Goal: Task Accomplishment & Management: Use online tool/utility

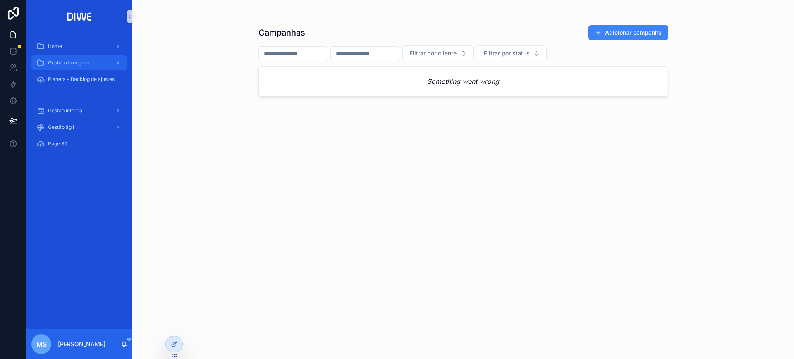
click at [96, 57] on div "Gestão do negócio" at bounding box center [79, 62] width 86 height 13
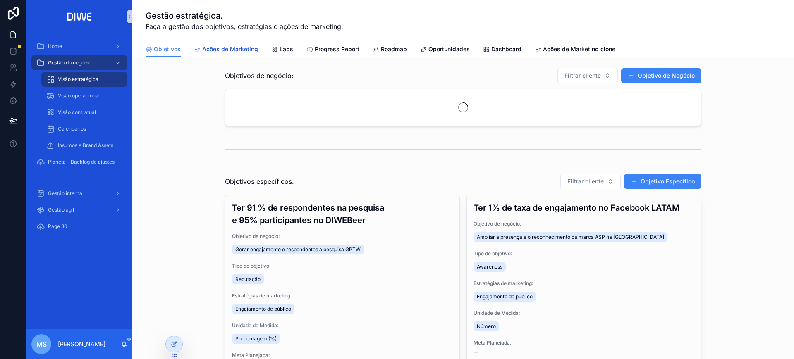
click at [235, 52] on span "Ações de Marketing" at bounding box center [230, 49] width 56 height 8
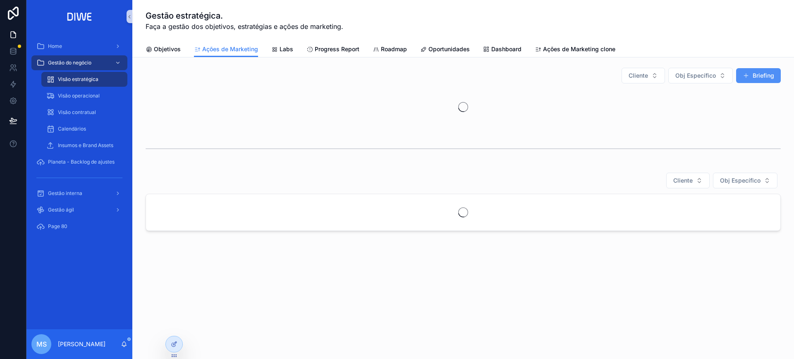
click at [763, 73] on button "Briefing" at bounding box center [758, 75] width 45 height 15
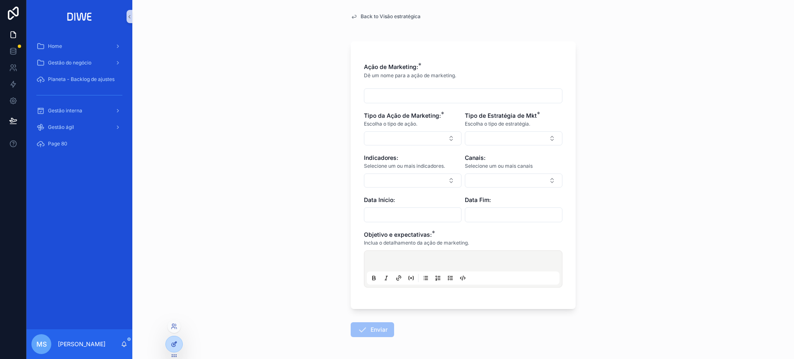
click at [175, 345] on icon at bounding box center [174, 344] width 7 height 7
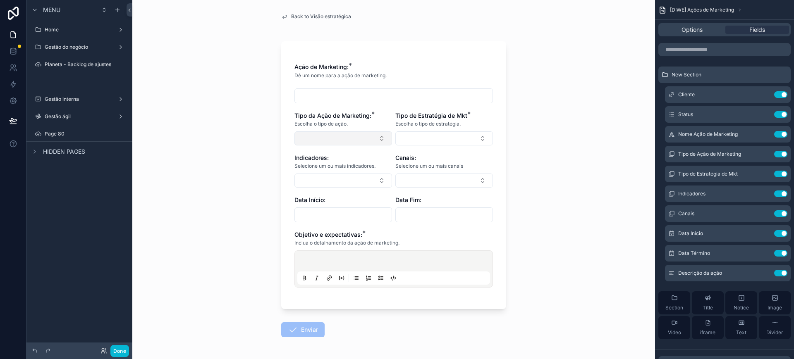
click at [325, 142] on button "Select Button" at bounding box center [344, 139] width 98 height 14
click at [424, 137] on button "Select Button" at bounding box center [444, 139] width 98 height 14
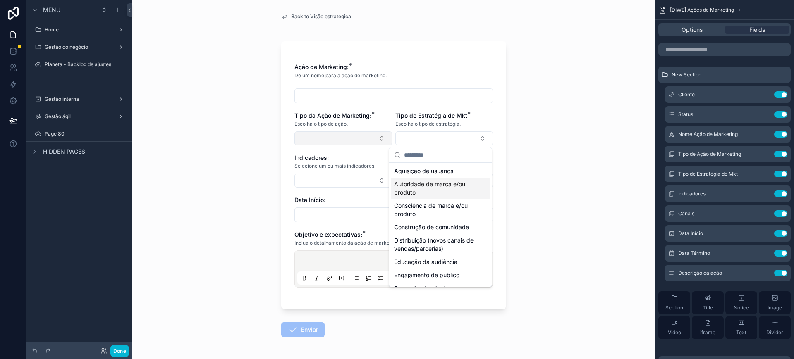
click at [355, 135] on button "Select Button" at bounding box center [344, 139] width 98 height 14
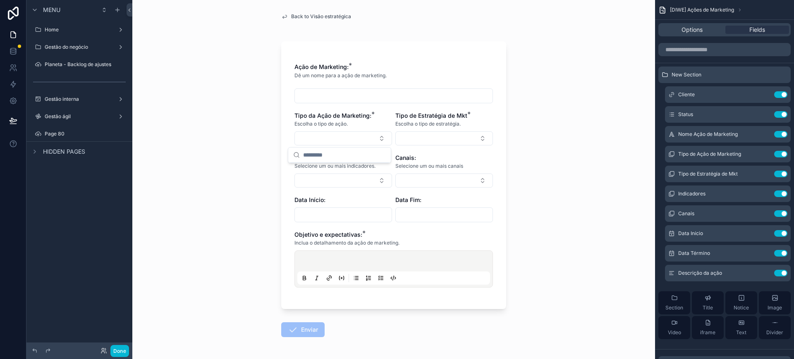
click at [514, 111] on div "Back to Visão estratégica Ação de Marketing: * Dê um nome para a ação de market…" at bounding box center [393, 179] width 523 height 359
click at [455, 130] on div "Tipo de Estratégia de Mkt * Escolha o tipo de estratégia." at bounding box center [444, 129] width 98 height 34
click at [455, 136] on button "Select Button" at bounding box center [444, 139] width 98 height 14
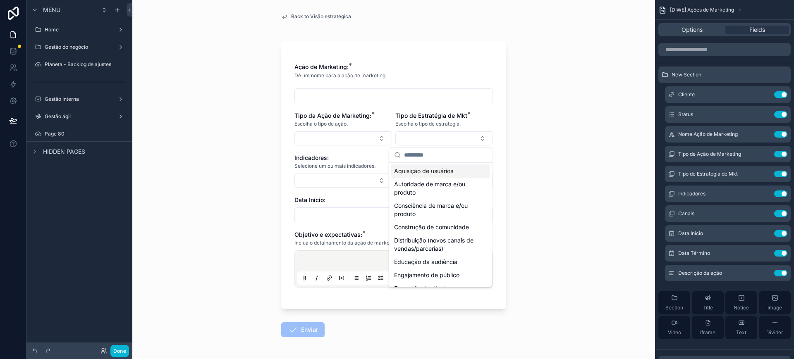
click at [550, 154] on div "Back to Visão estratégica Ação de Marketing: * Dê um nome para a ação de market…" at bounding box center [393, 179] width 523 height 359
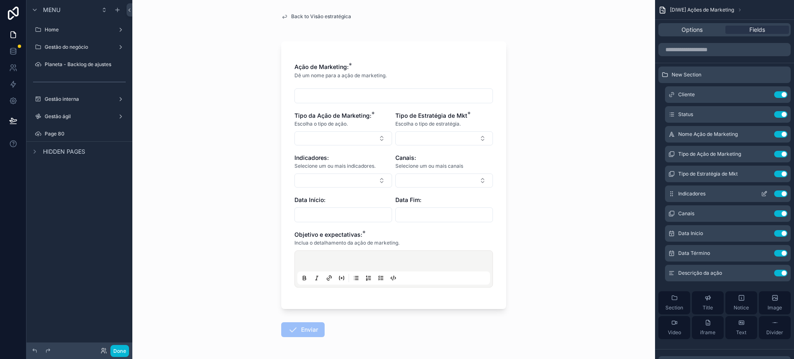
click at [776, 192] on button "Use setting" at bounding box center [780, 194] width 13 height 7
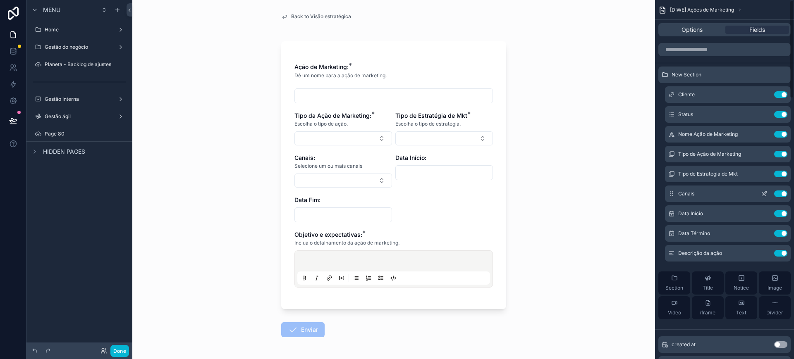
click at [777, 192] on button "Use setting" at bounding box center [780, 194] width 13 height 7
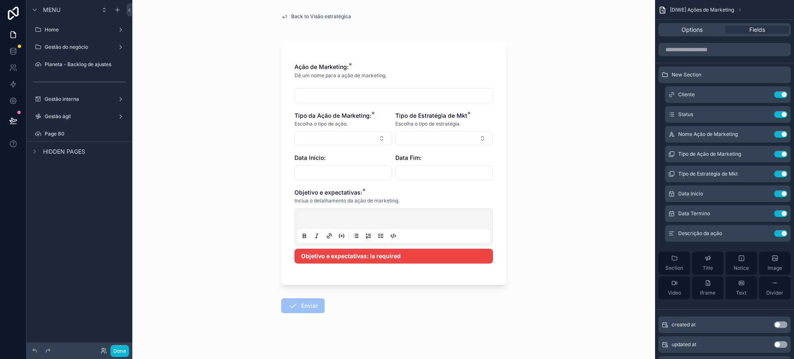
click at [388, 216] on div "scrollable content" at bounding box center [393, 226] width 193 height 31
click at [17, 122] on button at bounding box center [13, 120] width 18 height 23
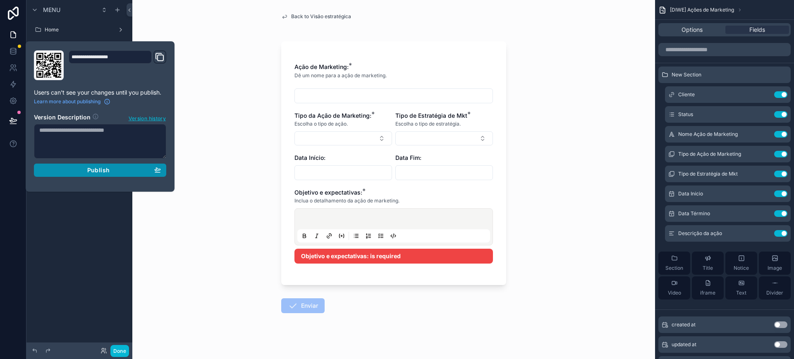
click at [117, 171] on div "Publish" at bounding box center [100, 170] width 122 height 7
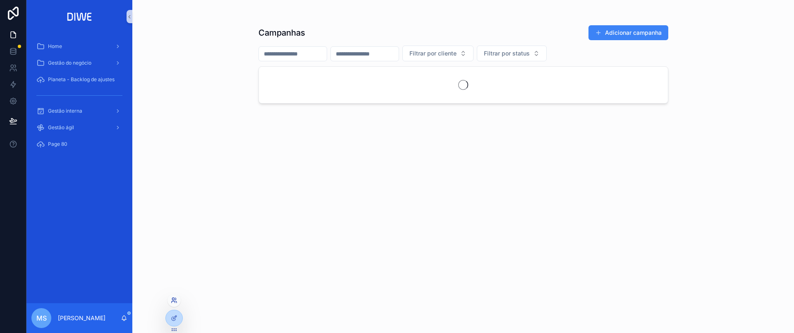
click at [172, 302] on icon at bounding box center [174, 300] width 7 height 7
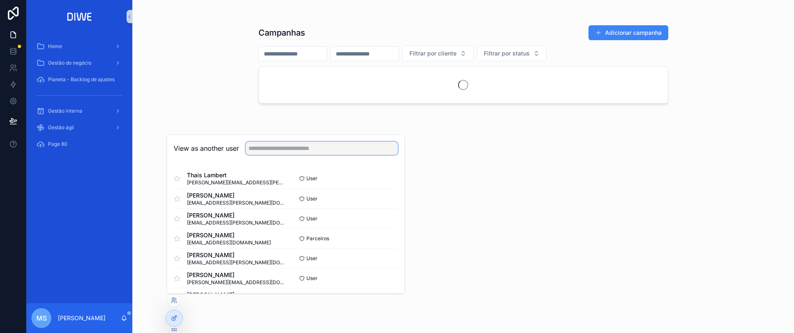
click at [289, 146] on input "text" at bounding box center [322, 147] width 152 height 13
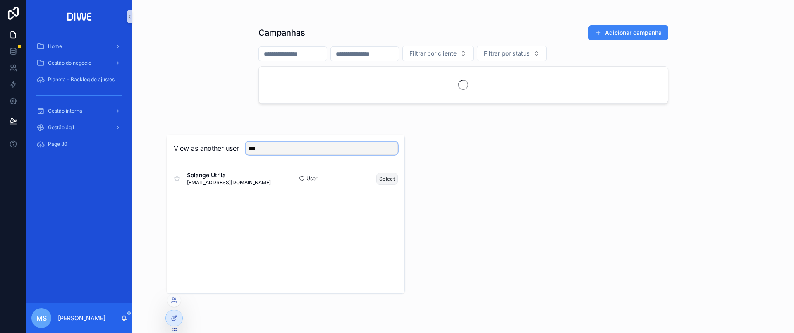
type input "***"
click at [390, 177] on button "Select" at bounding box center [387, 179] width 22 height 12
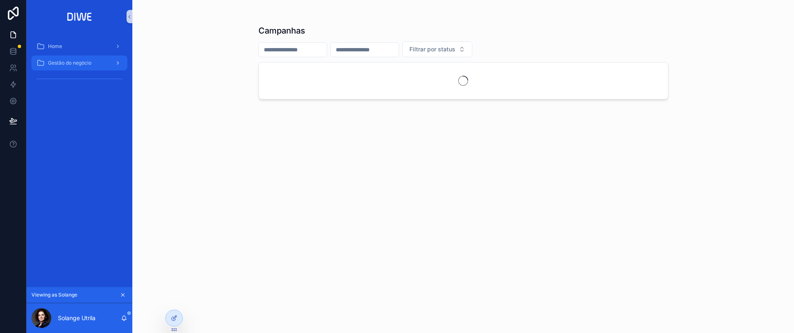
click at [85, 65] on span "Gestão do negócio" at bounding box center [69, 63] width 43 height 7
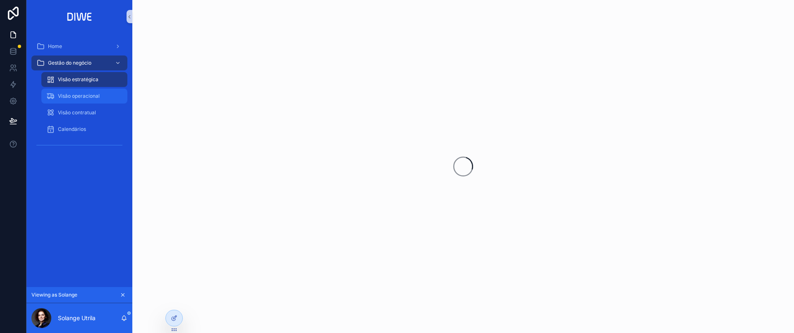
click at [96, 94] on span "Visão operacional" at bounding box center [79, 96] width 42 height 7
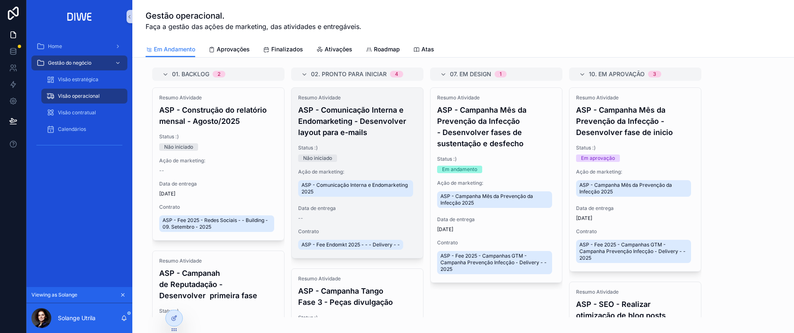
click at [372, 117] on h4 "ASP - Comunicação Interna e Endomarketing - Desenvolver layout para e-mails" at bounding box center [357, 121] width 118 height 34
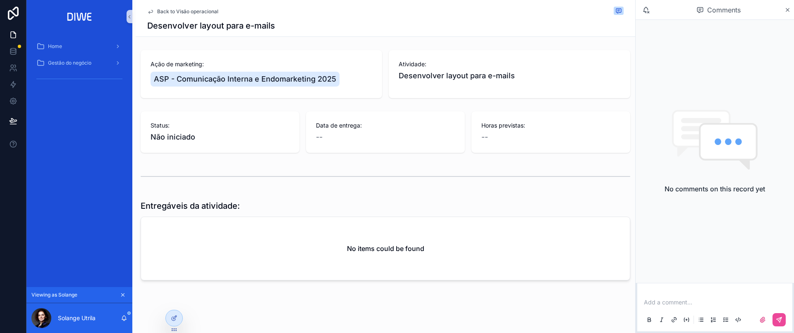
click at [205, 13] on span "Back to Visão operacional" at bounding box center [187, 11] width 61 height 7
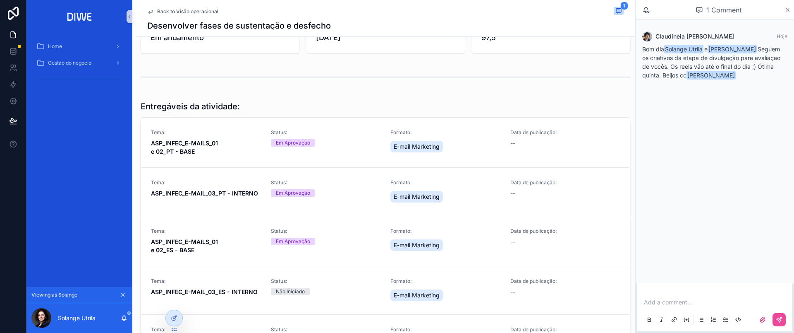
drag, startPoint x: 642, startPoint y: 48, endPoint x: 753, endPoint y: 79, distance: 115.8
click at [753, 79] on div "Claudineia Ferreira dos Santos Hoje Bom dia Solange Utrila e Taiane Lima Seguem…" at bounding box center [714, 57] width 155 height 63
click at [192, 10] on span "Back to Visão operacional" at bounding box center [187, 11] width 61 height 7
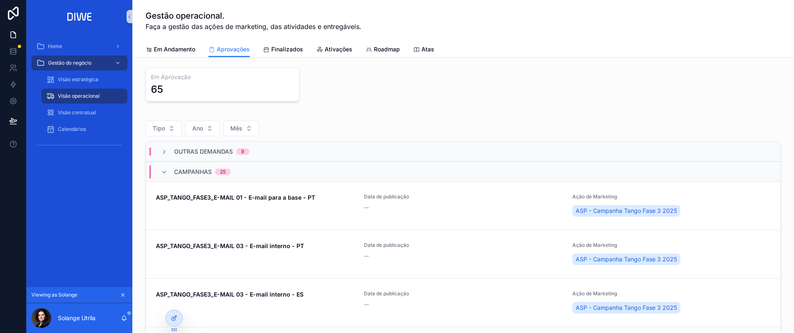
click at [238, 169] on div "Campanhas 25" at bounding box center [196, 171] width 90 height 13
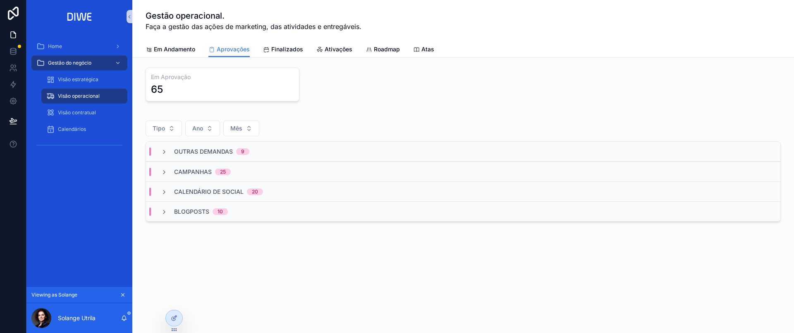
click at [252, 165] on div "Campanhas 25" at bounding box center [463, 171] width 635 height 20
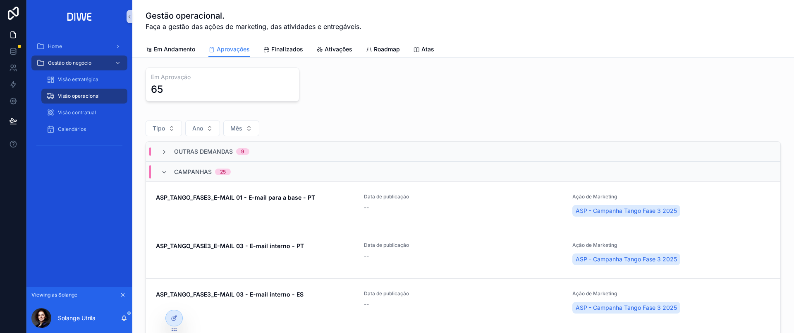
scroll to position [292, 0]
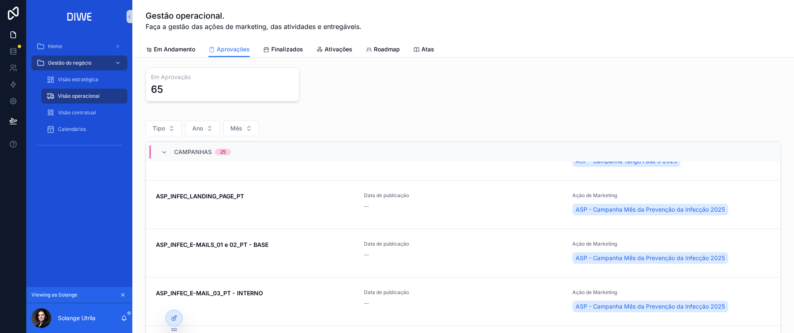
click at [335, 149] on div "Campanhas 25" at bounding box center [463, 151] width 635 height 20
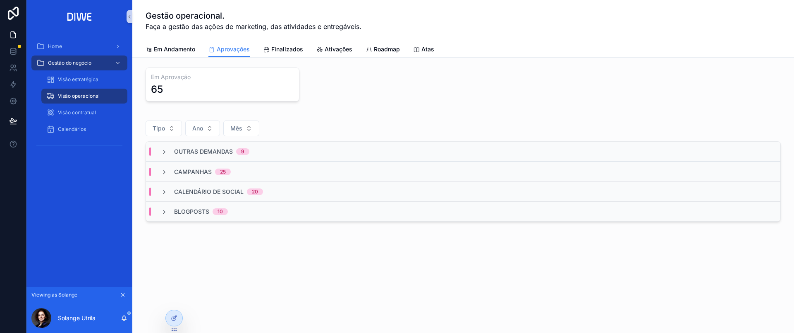
scroll to position [0, 0]
click at [289, 201] on div "Blogposts 10" at bounding box center [463, 211] width 635 height 20
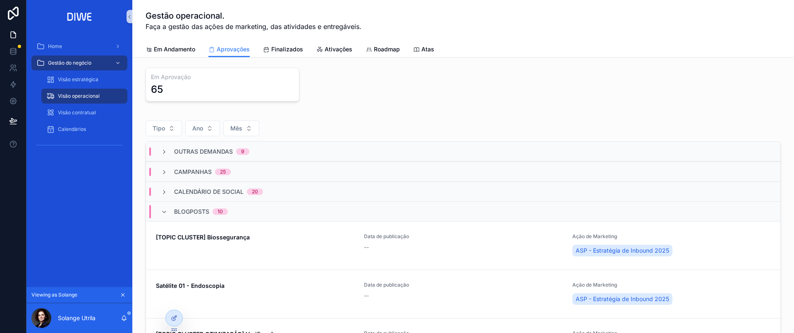
click at [293, 189] on div "Calendário de social 20" at bounding box center [463, 191] width 635 height 20
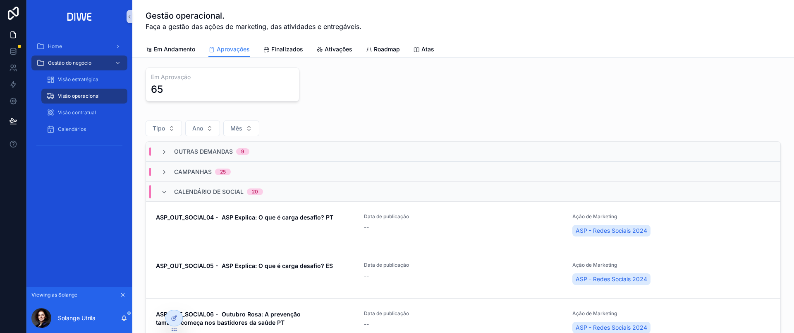
click at [289, 196] on div "Calendário de social 20" at bounding box center [463, 191] width 635 height 20
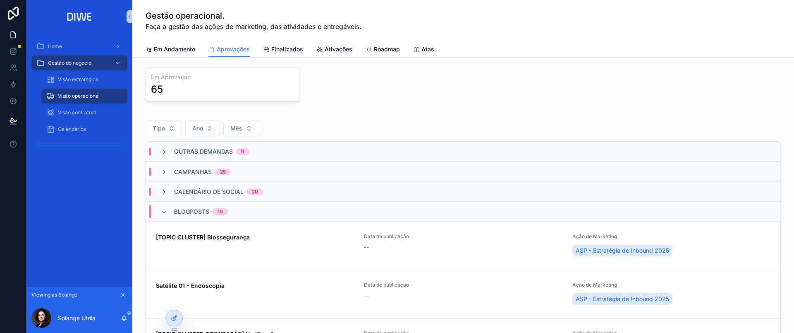
click at [249, 214] on div "Blogposts 10" at bounding box center [463, 211] width 635 height 20
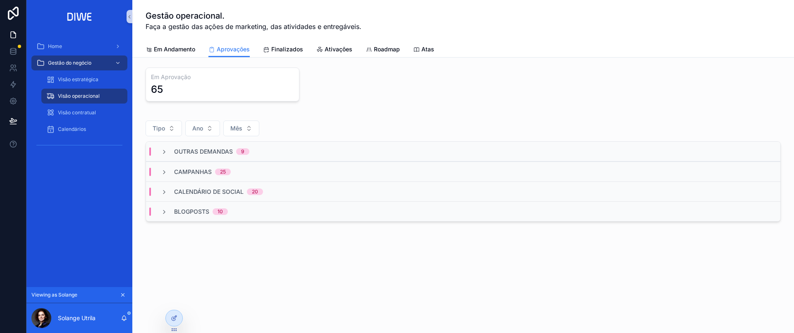
click at [276, 149] on div "Outras demandas 9" at bounding box center [463, 151] width 635 height 20
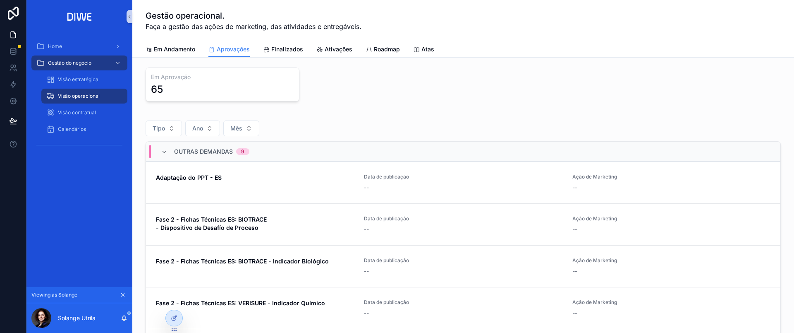
click at [276, 149] on div "Outras demandas 9" at bounding box center [463, 151] width 635 height 20
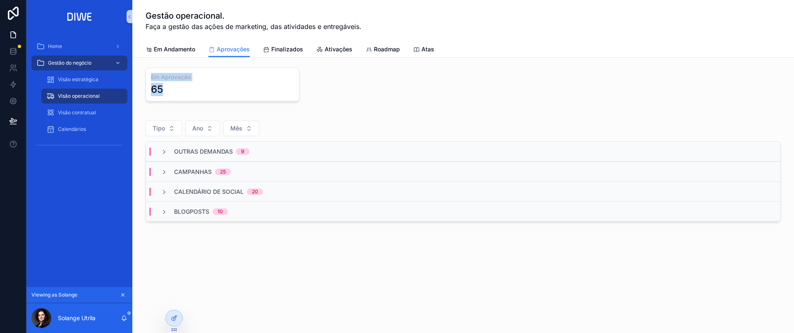
drag, startPoint x: 146, startPoint y: 74, endPoint x: 507, endPoint y: 208, distance: 385.2
click at [195, 94] on div "Em Aprovação 65" at bounding box center [223, 84] width 154 height 34
click at [177, 48] on span "Em Andamento" at bounding box center [174, 49] width 41 height 8
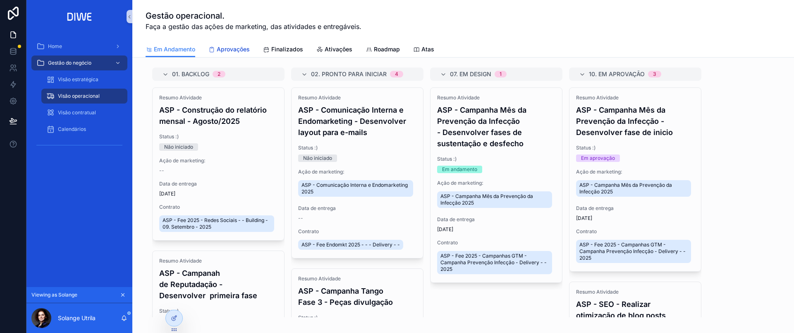
click at [227, 49] on span "Aprovações" at bounding box center [233, 49] width 33 height 8
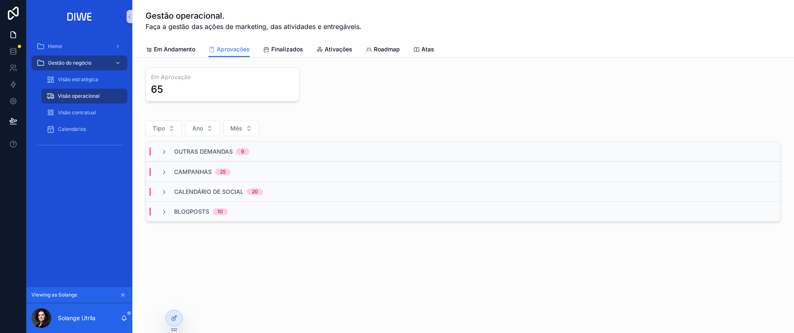
click at [284, 144] on div "Outras demandas 9" at bounding box center [463, 151] width 635 height 20
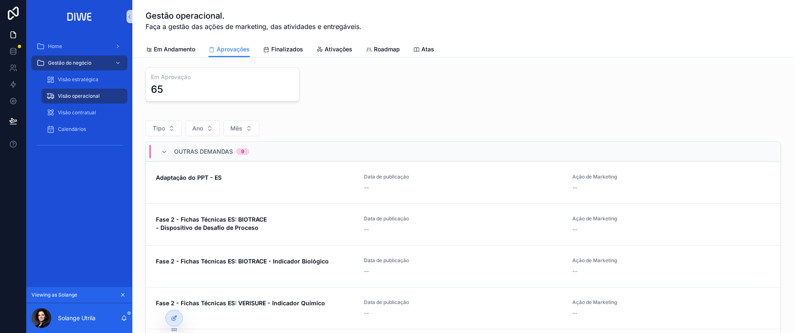
click at [293, 149] on div "Outras demandas 9" at bounding box center [463, 151] width 635 height 20
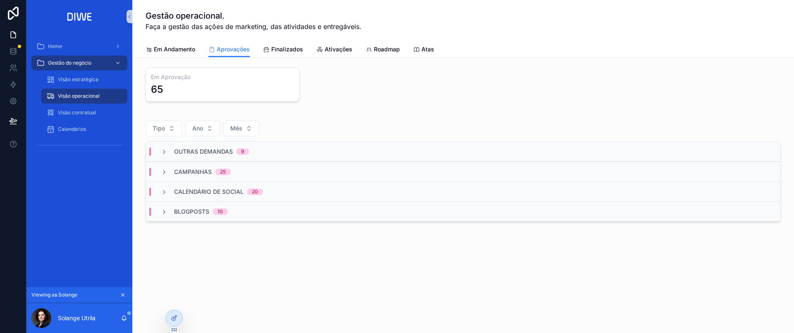
click at [267, 167] on div "Campanhas 25" at bounding box center [463, 171] width 635 height 20
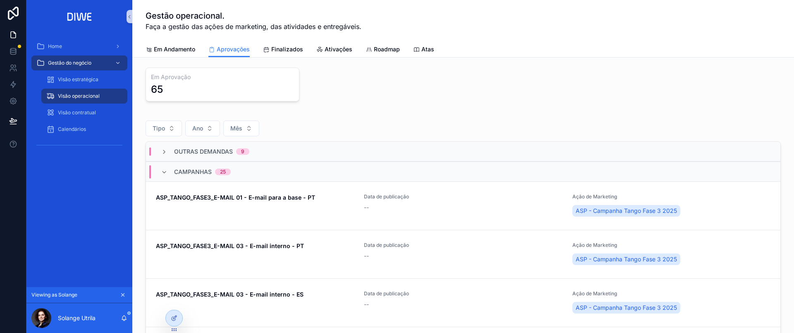
click at [265, 165] on div "Campanhas 25" at bounding box center [463, 171] width 635 height 20
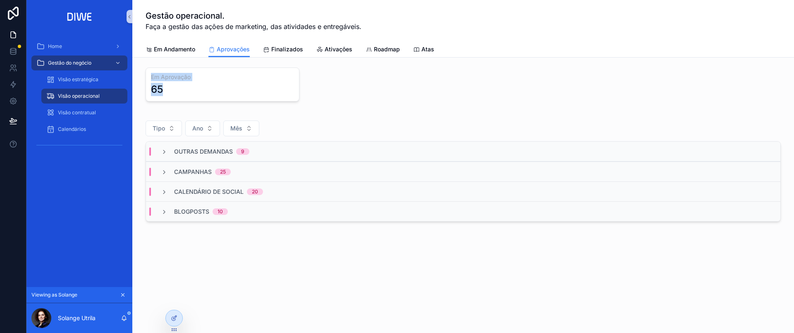
drag, startPoint x: 151, startPoint y: 79, endPoint x: 184, endPoint y: 92, distance: 35.1
click at [184, 92] on div "Em Aprovação 65" at bounding box center [223, 84] width 154 height 34
click at [184, 92] on div "65" at bounding box center [222, 89] width 143 height 13
click at [173, 46] on span "Em Andamento" at bounding box center [174, 49] width 41 height 8
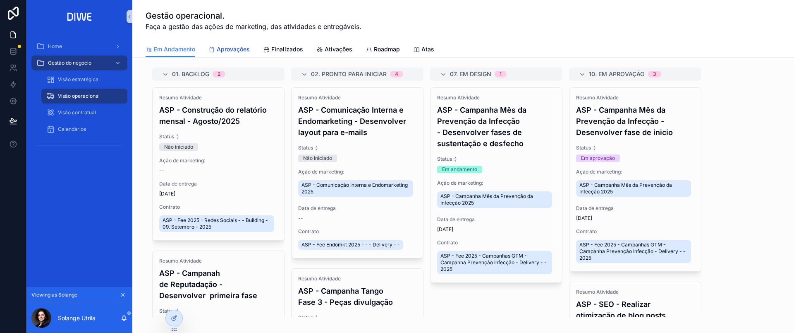
drag, startPoint x: 238, startPoint y: 50, endPoint x: 484, endPoint y: 60, distance: 245.5
click at [238, 50] on span "Aprovações" at bounding box center [233, 49] width 33 height 8
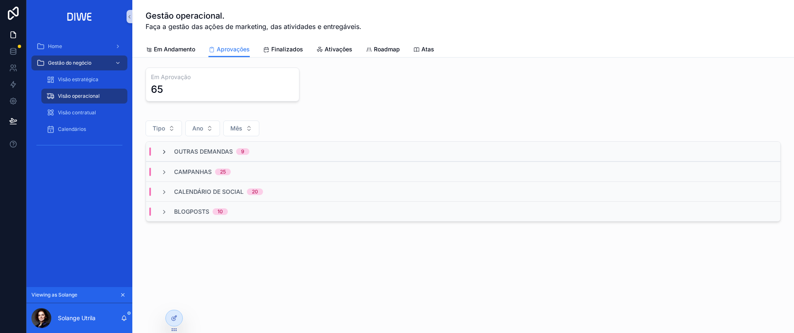
click at [161, 154] on icon "scrollable content" at bounding box center [164, 152] width 7 height 7
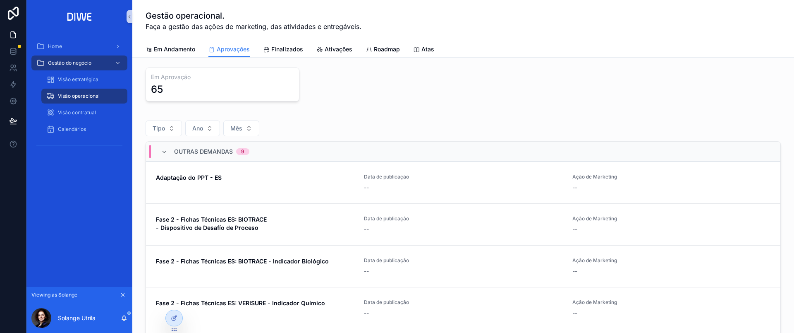
click at [161, 154] on icon "scrollable content" at bounding box center [164, 152] width 7 height 7
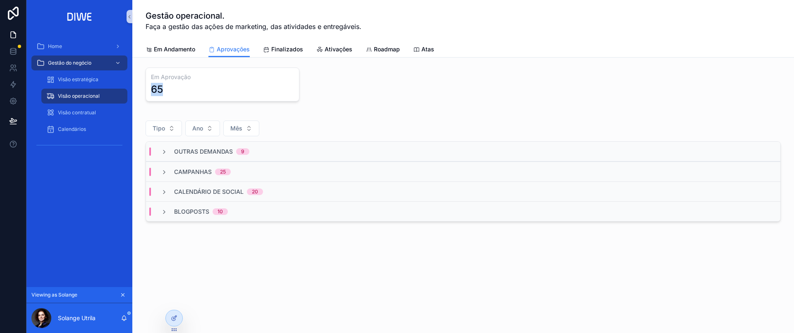
drag, startPoint x: 320, startPoint y: 72, endPoint x: 426, endPoint y: 88, distance: 106.7
click at [426, 88] on div "Em Aprovação 65" at bounding box center [463, 84] width 635 height 34
click at [161, 144] on div "Outras demandas 9" at bounding box center [463, 151] width 635 height 20
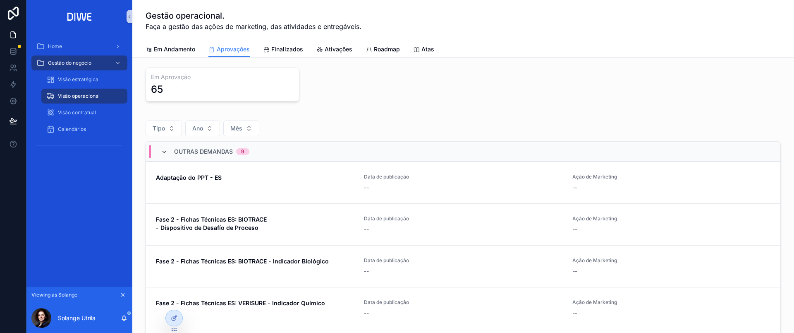
click at [164, 149] on icon "scrollable content" at bounding box center [164, 152] width 7 height 7
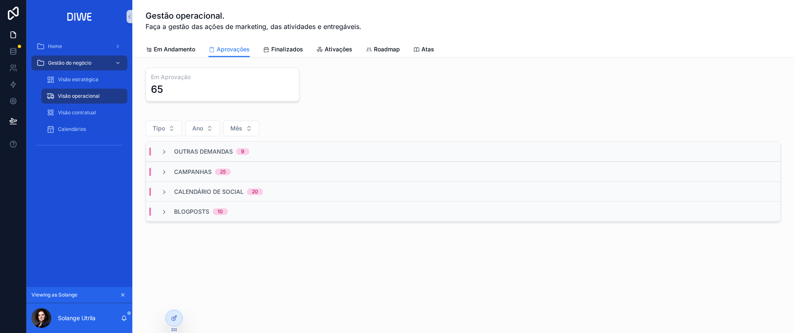
click at [158, 214] on div "Blogposts 10" at bounding box center [194, 211] width 87 height 8
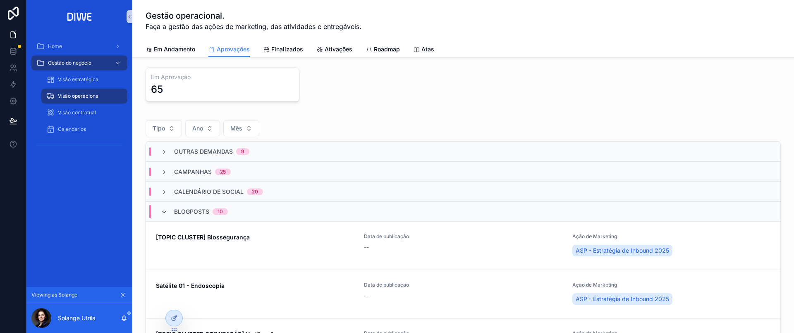
click at [164, 212] on icon "scrollable content" at bounding box center [164, 211] width 7 height 7
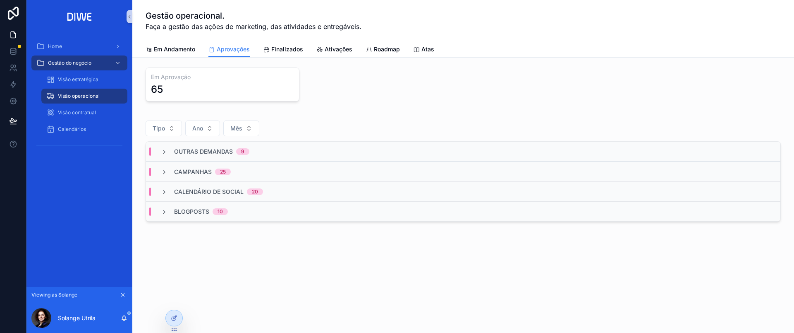
click at [306, 156] on div "Outras demandas 9" at bounding box center [463, 151] width 635 height 20
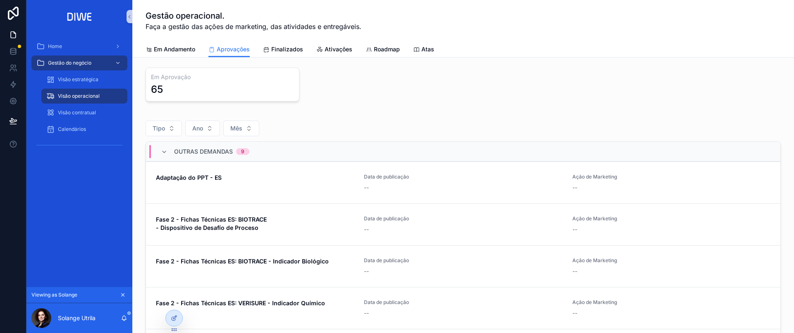
click at [282, 149] on div "Outras demandas 9" at bounding box center [463, 151] width 635 height 20
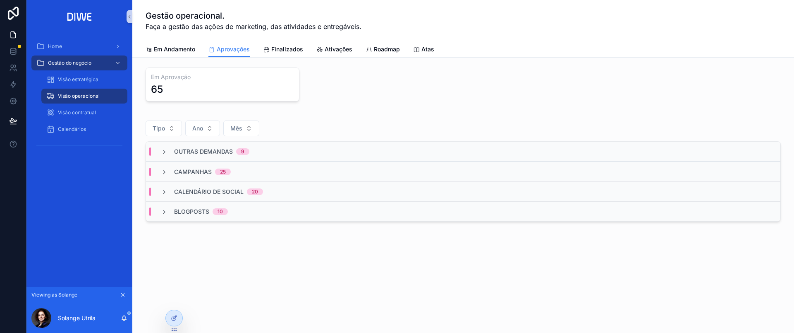
click at [278, 167] on div "Campanhas 25" at bounding box center [463, 171] width 635 height 20
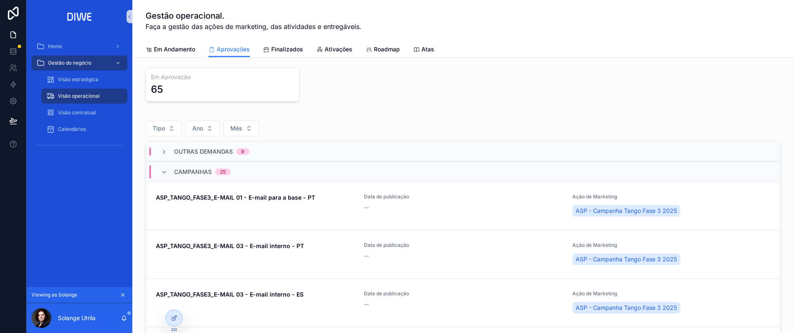
click at [277, 167] on div "Campanhas 25" at bounding box center [463, 171] width 635 height 20
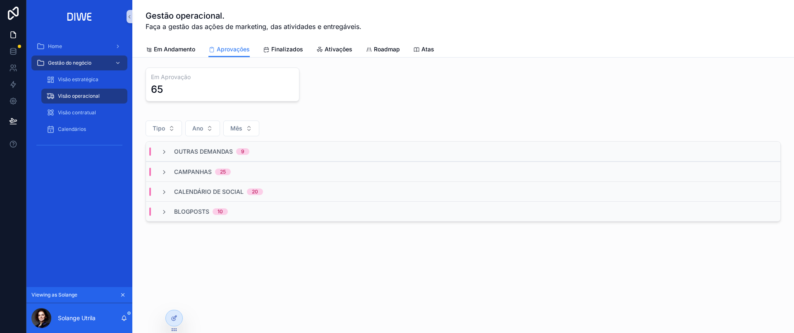
click at [274, 187] on div "Calendário de social 20" at bounding box center [463, 191] width 635 height 20
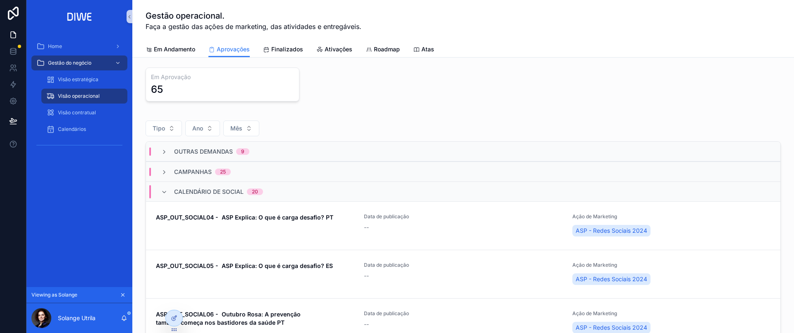
click at [274, 187] on div "Calendário de social 20" at bounding box center [463, 191] width 635 height 20
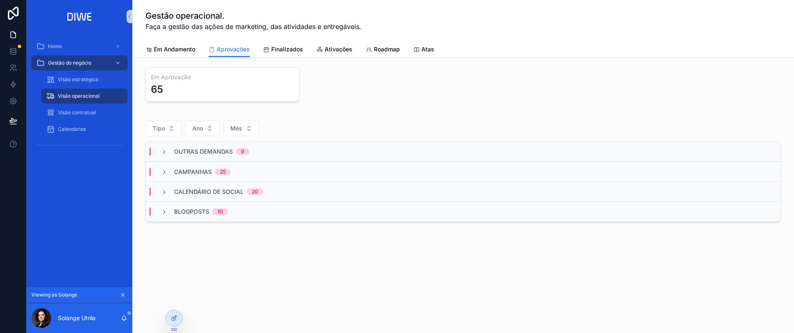
click at [300, 210] on div "Blogposts 10" at bounding box center [463, 211] width 635 height 20
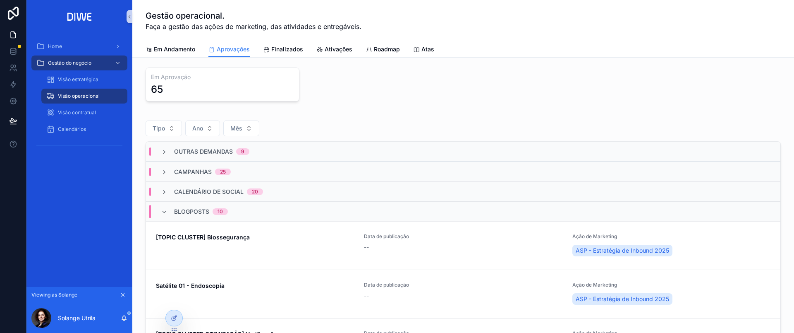
click at [300, 210] on div "Blogposts 10" at bounding box center [463, 211] width 635 height 20
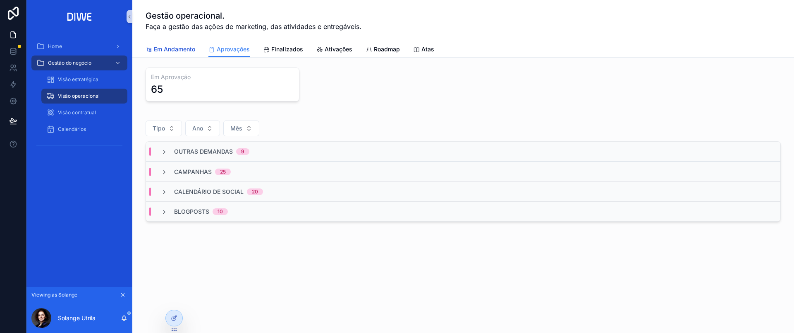
click at [192, 51] on span "Em Andamento" at bounding box center [174, 49] width 41 height 8
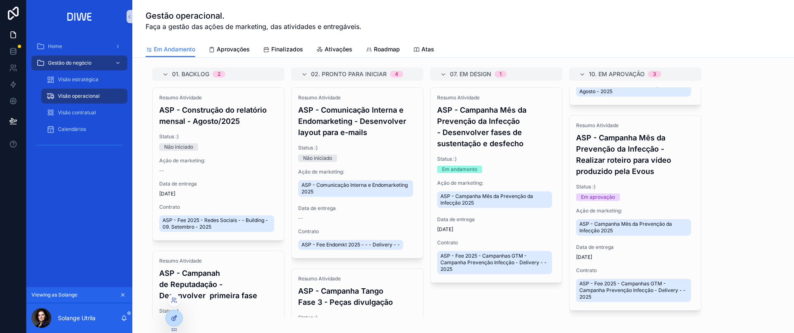
click at [173, 323] on div at bounding box center [174, 318] width 17 height 16
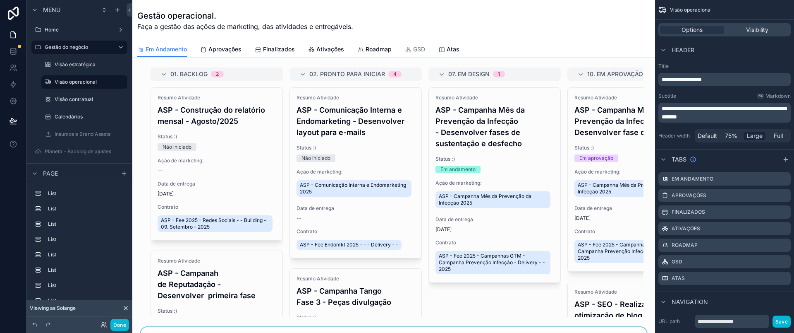
scroll to position [139, 0]
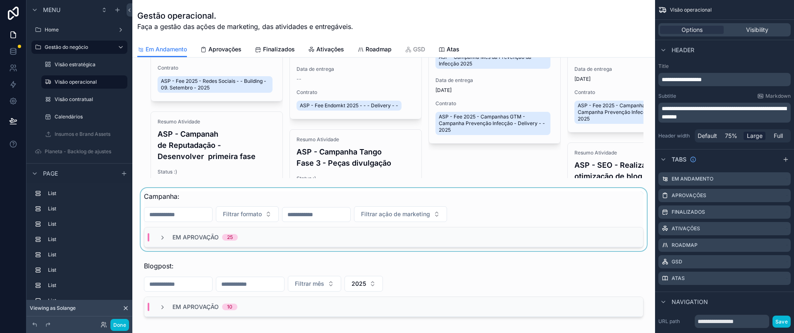
click at [233, 207] on div "scrollable content" at bounding box center [394, 219] width 510 height 63
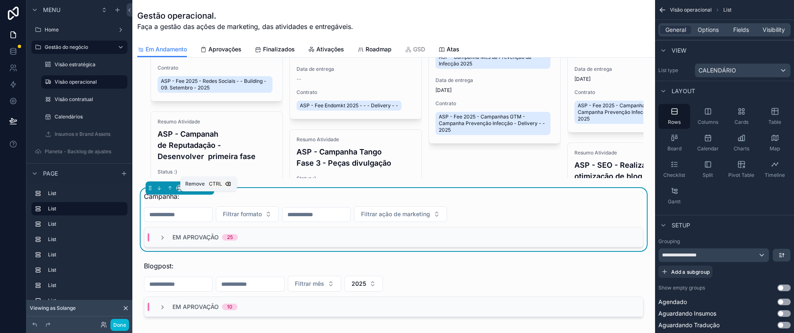
click at [208, 192] on button "scrollable content" at bounding box center [208, 187] width 9 height 9
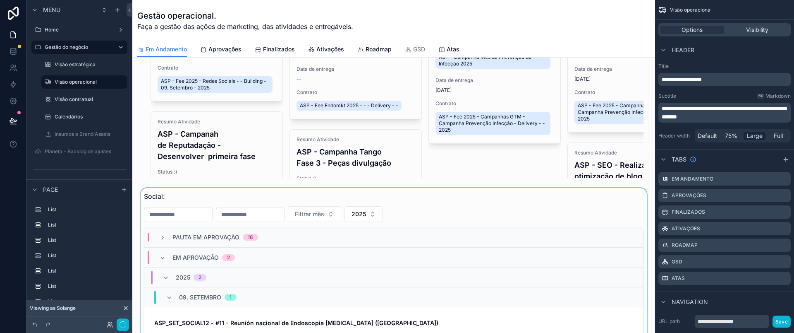
click at [195, 221] on div "scrollable content" at bounding box center [394, 322] width 510 height 269
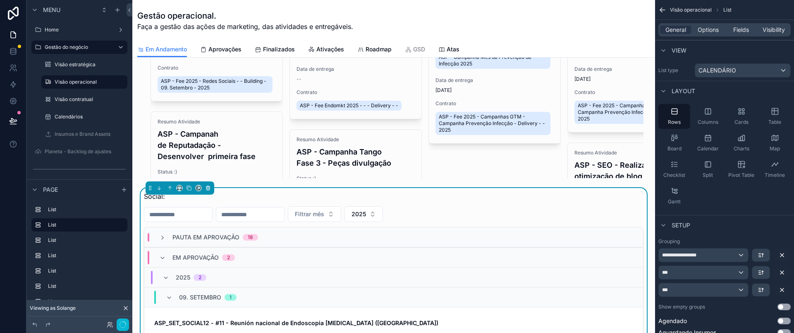
click at [208, 191] on icon "scrollable content" at bounding box center [208, 188] width 6 height 6
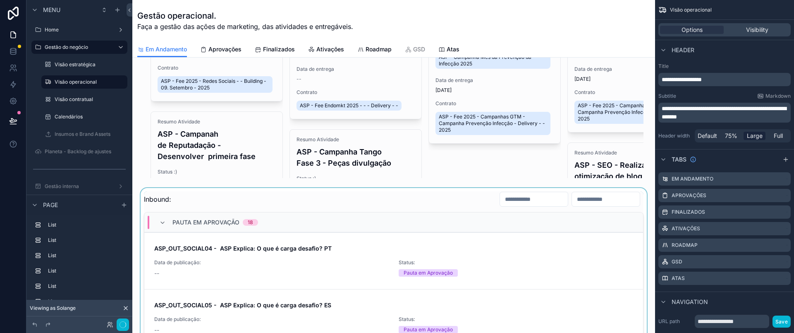
click at [207, 209] on div "scrollable content" at bounding box center [394, 326] width 510 height 277
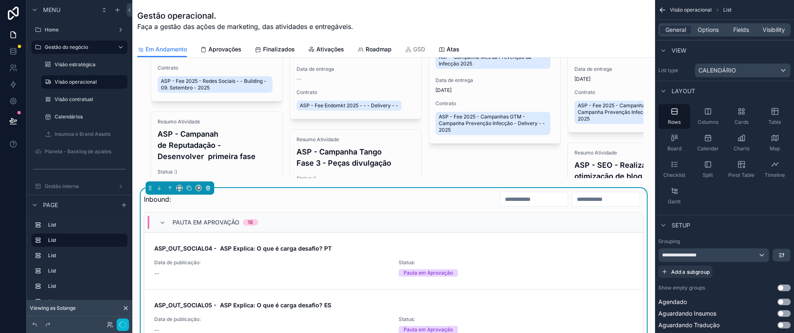
click at [208, 189] on icon "scrollable content" at bounding box center [208, 188] width 0 height 2
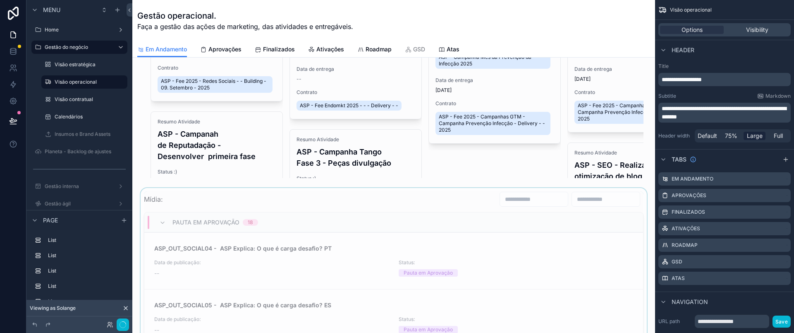
click at [254, 217] on div "scrollable content" at bounding box center [394, 326] width 510 height 277
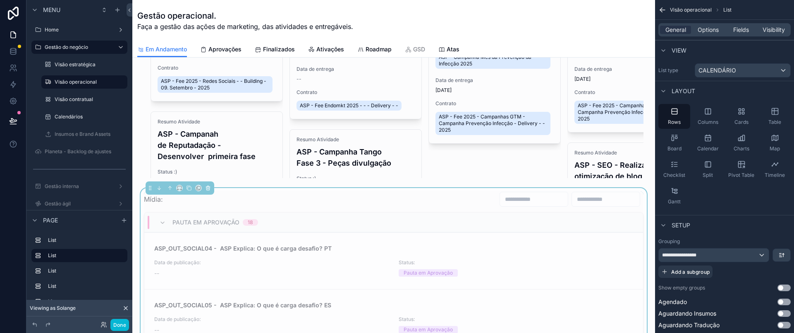
click at [208, 191] on icon "scrollable content" at bounding box center [208, 188] width 6 height 6
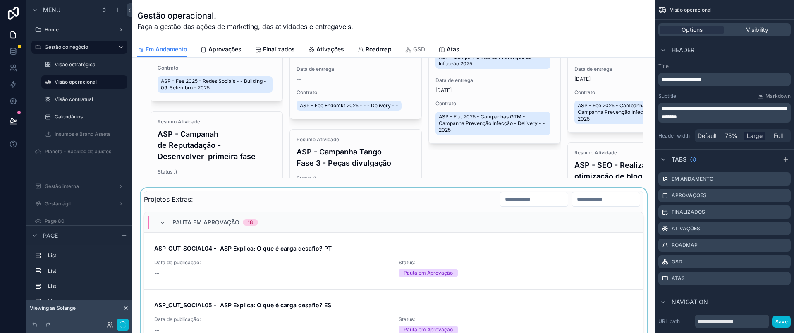
click at [219, 206] on div "scrollable content" at bounding box center [394, 326] width 510 height 277
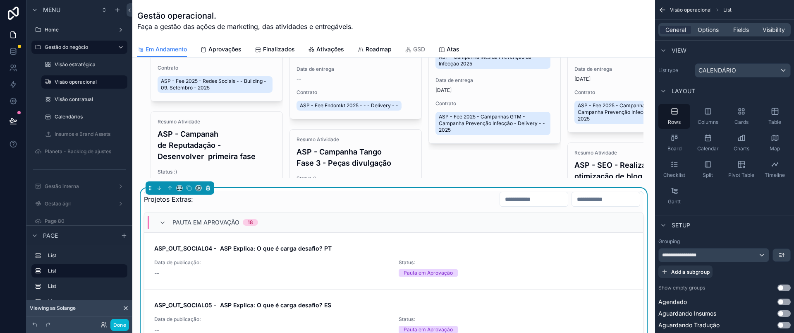
click at [207, 191] on icon "scrollable content" at bounding box center [208, 188] width 6 height 6
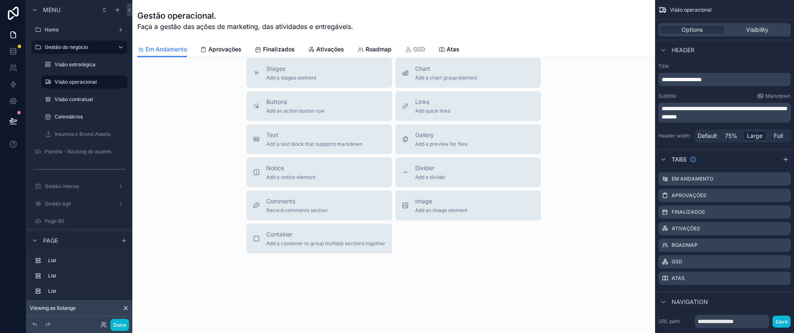
scroll to position [0, 0]
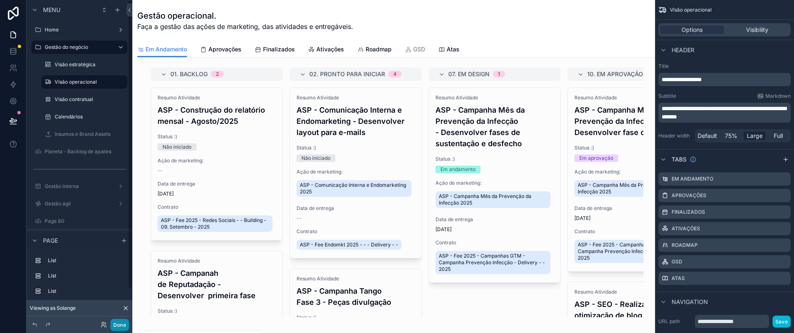
click at [122, 326] on button "Done" at bounding box center [119, 325] width 19 height 12
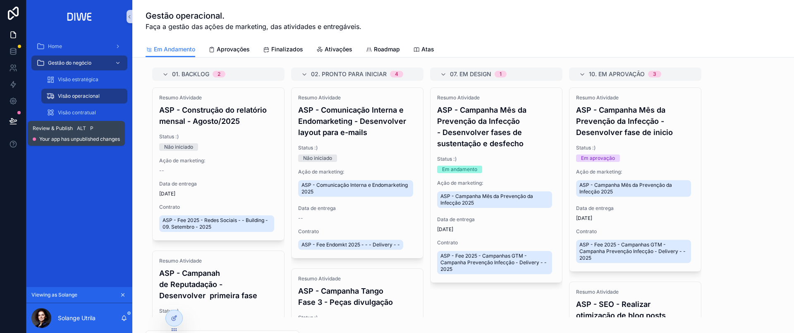
click at [11, 114] on button at bounding box center [13, 120] width 18 height 23
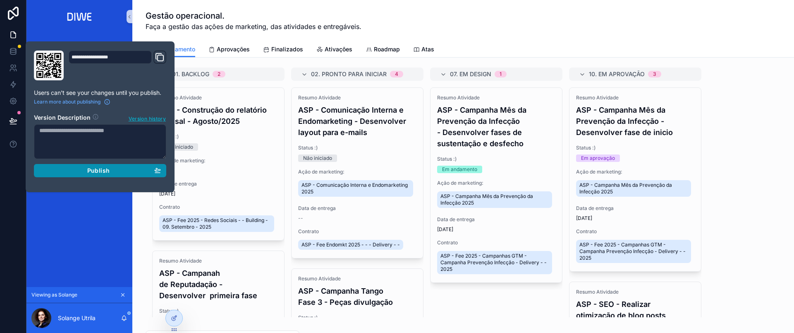
click at [141, 165] on button "Publish" at bounding box center [100, 170] width 132 height 13
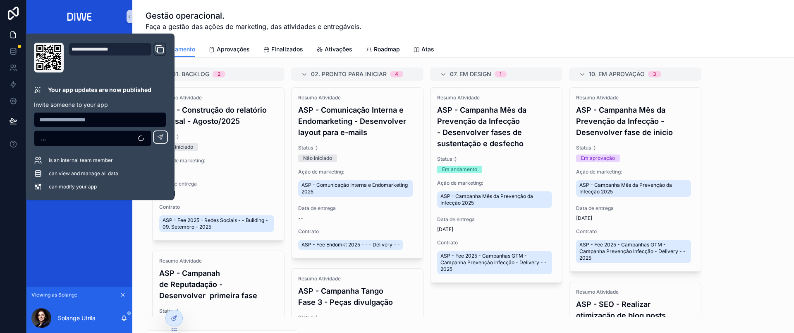
click at [747, 149] on div "01. Backlog 2 Resumo Atividade ASP - Construção do relatório mensal - Agosto/20…" at bounding box center [463, 191] width 635 height 249
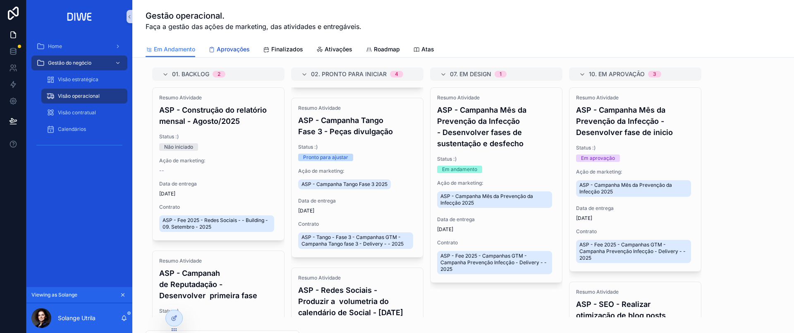
click at [232, 49] on span "Aprovações" at bounding box center [233, 49] width 33 height 8
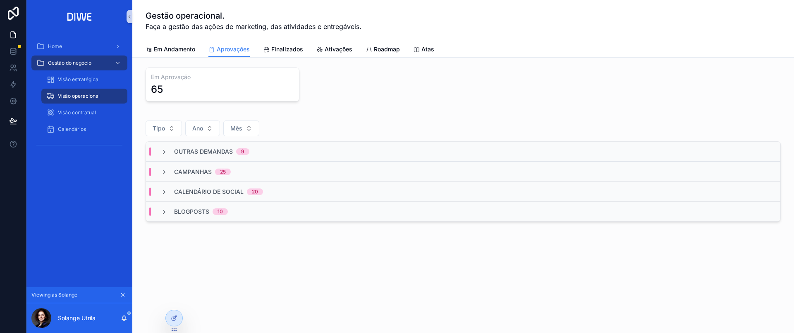
click at [280, 149] on div "Outras demandas 9" at bounding box center [463, 151] width 635 height 20
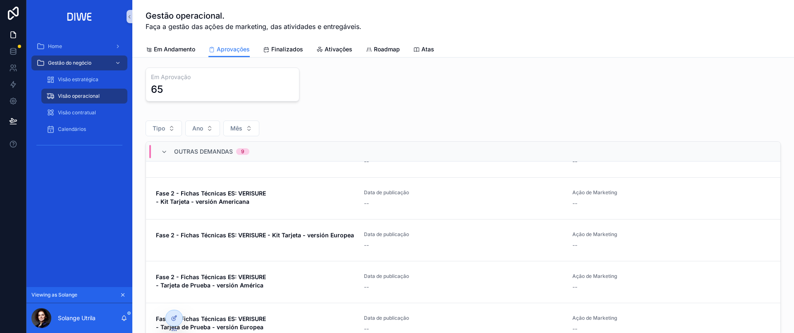
scroll to position [207, 0]
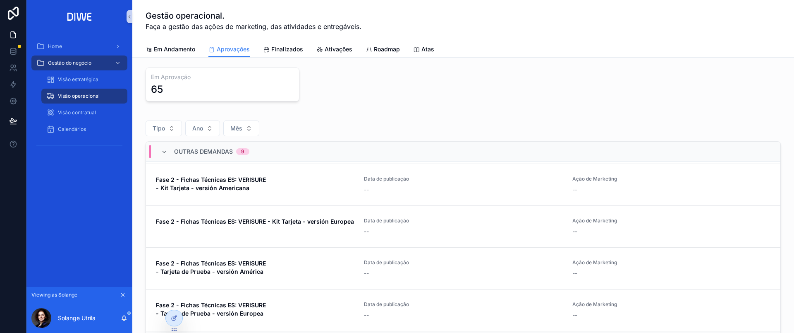
click at [295, 148] on div "Outras demandas 9" at bounding box center [463, 151] width 635 height 20
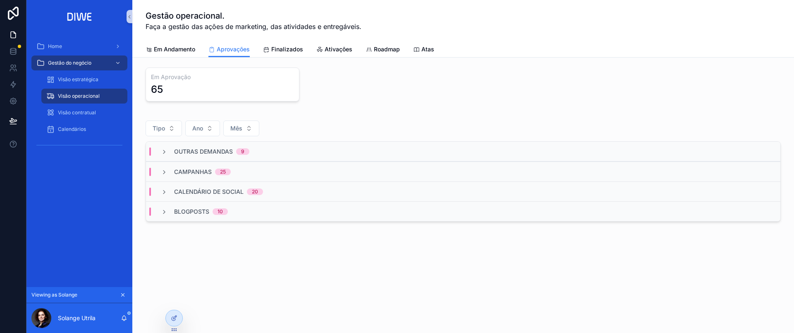
click at [276, 165] on div "Campanhas 25" at bounding box center [463, 171] width 635 height 20
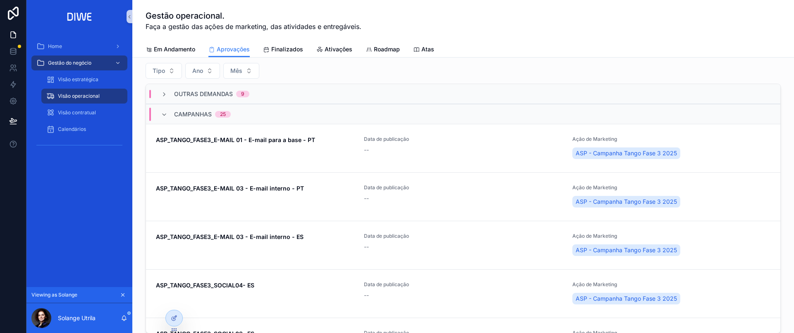
scroll to position [56, 0]
click at [290, 92] on div "Outras demandas 9" at bounding box center [463, 95] width 635 height 20
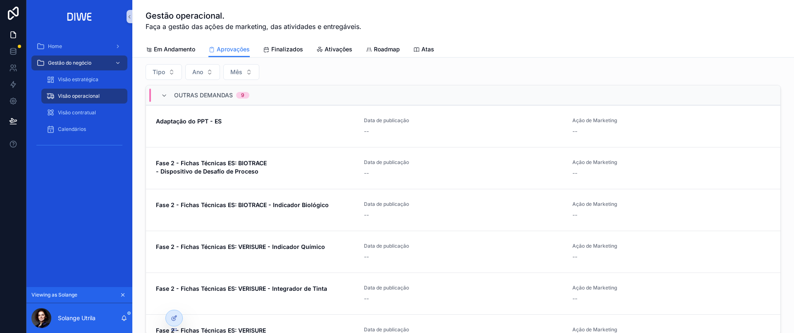
click at [201, 92] on span "Outras demandas" at bounding box center [203, 95] width 59 height 8
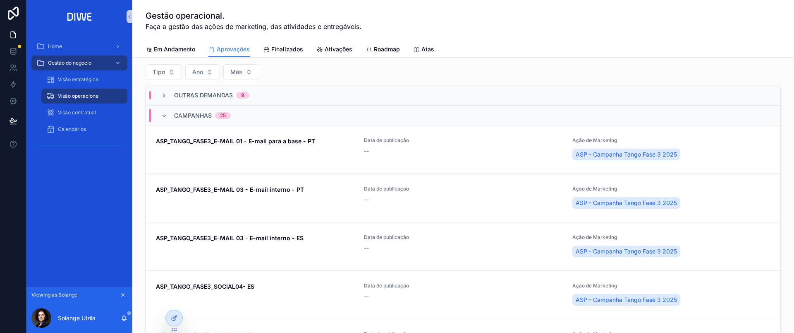
click at [247, 116] on div "Campanhas 25" at bounding box center [463, 115] width 635 height 20
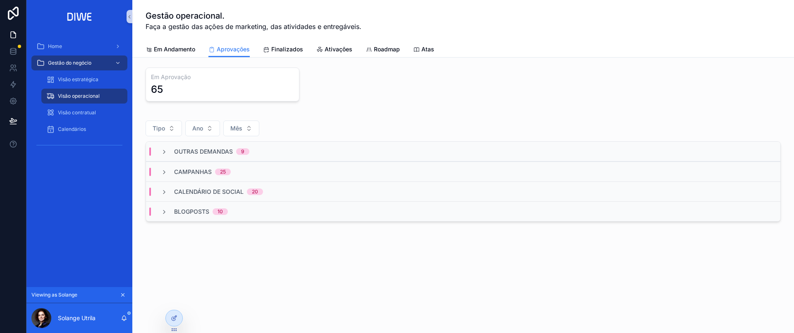
scroll to position [0, 0]
click at [285, 194] on div "Calendário de social 20" at bounding box center [463, 191] width 635 height 20
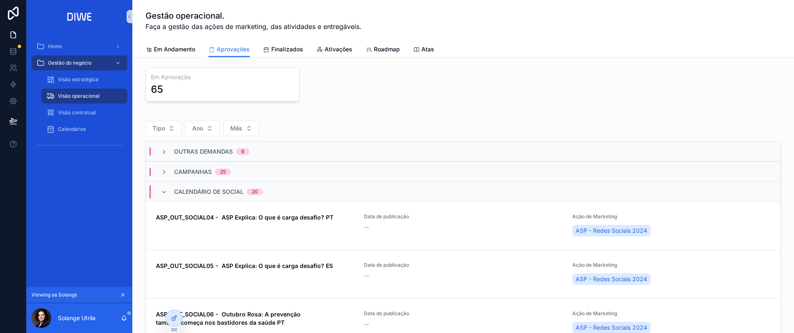
click at [282, 187] on div "Calendário de social 20" at bounding box center [463, 191] width 635 height 20
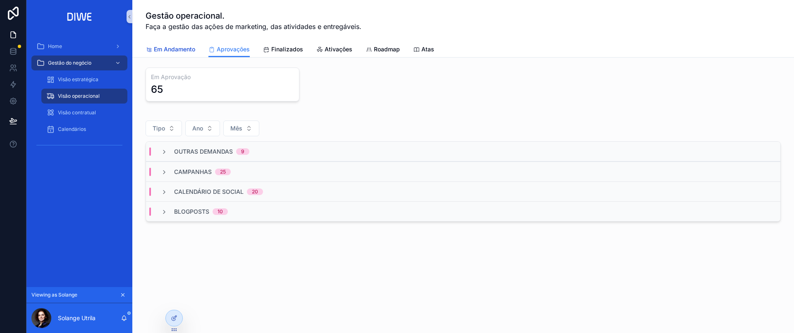
click at [179, 46] on span "Em Andamento" at bounding box center [174, 49] width 41 height 8
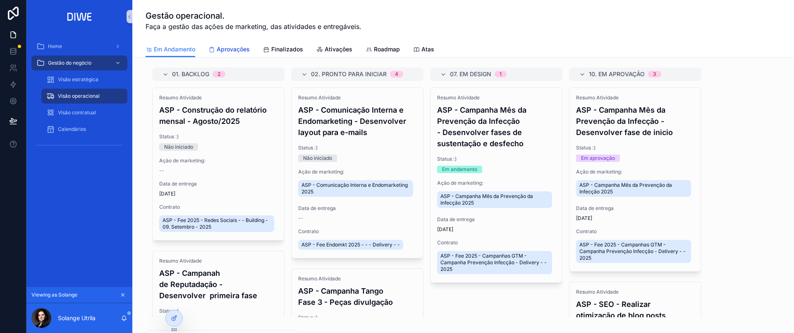
click at [225, 51] on span "Aprovações" at bounding box center [233, 49] width 33 height 8
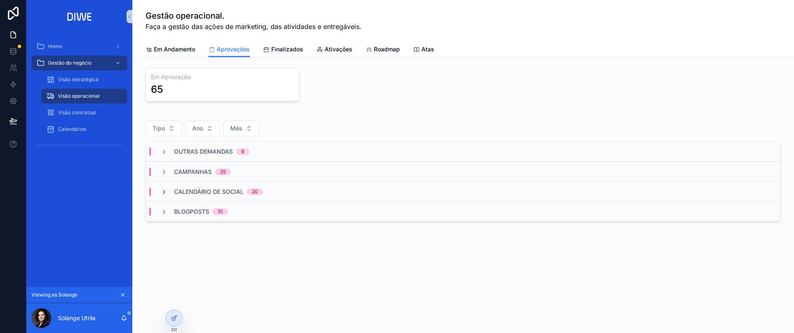
click at [166, 190] on icon "scrollable content" at bounding box center [164, 192] width 7 height 7
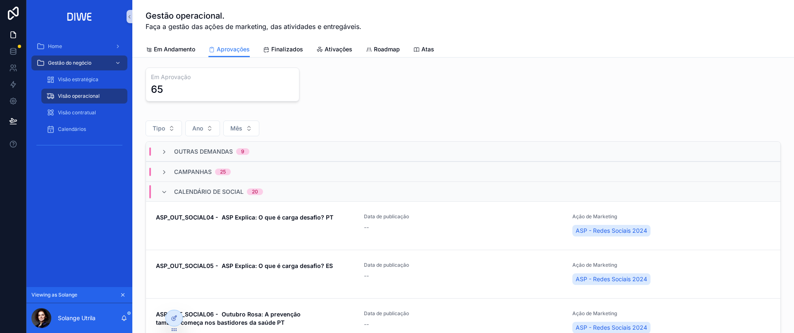
click at [166, 190] on div "Calendário de social 20" at bounding box center [212, 191] width 102 height 13
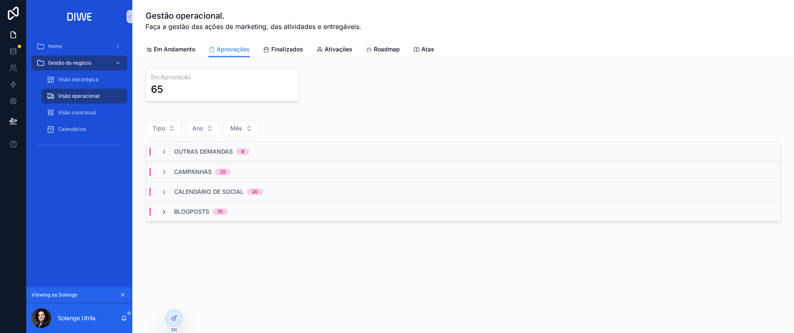
click at [162, 208] on icon "scrollable content" at bounding box center [164, 211] width 7 height 7
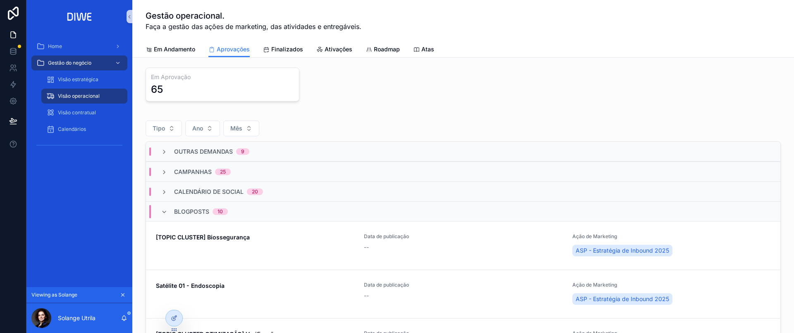
click at [235, 208] on div "Blogposts 10" at bounding box center [194, 211] width 87 height 13
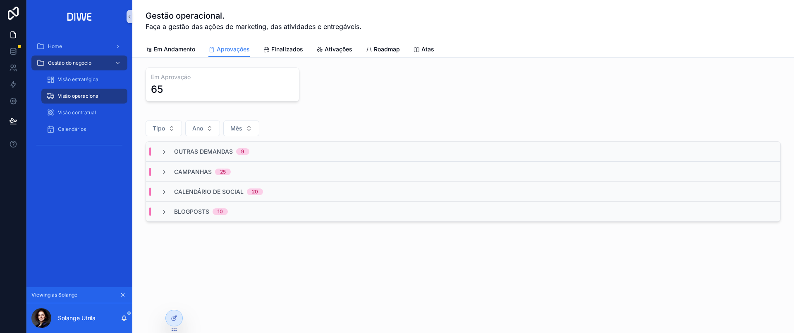
click at [280, 190] on div "Calendário de social 20" at bounding box center [463, 191] width 635 height 20
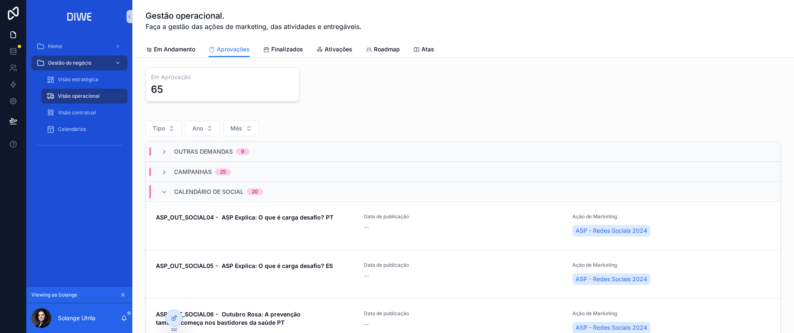
click at [287, 181] on div "Calendário de social 20" at bounding box center [463, 191] width 635 height 20
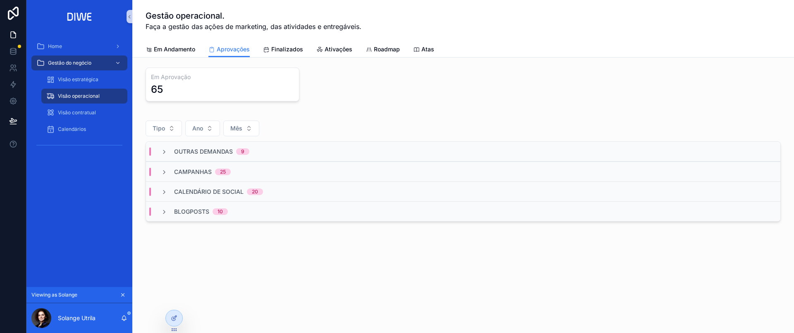
click at [247, 163] on div "Campanhas 25" at bounding box center [463, 171] width 635 height 20
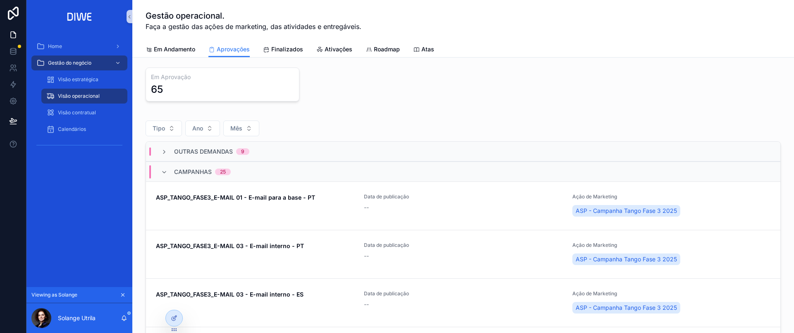
click at [249, 166] on div "Campanhas 25" at bounding box center [463, 171] width 635 height 20
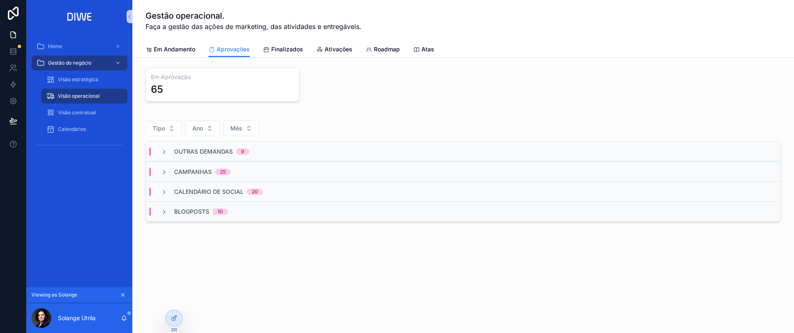
click at [257, 154] on div "Outras demandas 9" at bounding box center [205, 151] width 108 height 8
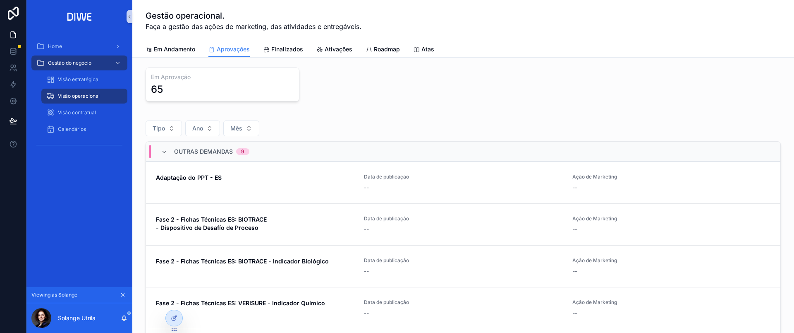
click at [261, 151] on div "Outras demandas 9" at bounding box center [463, 151] width 635 height 20
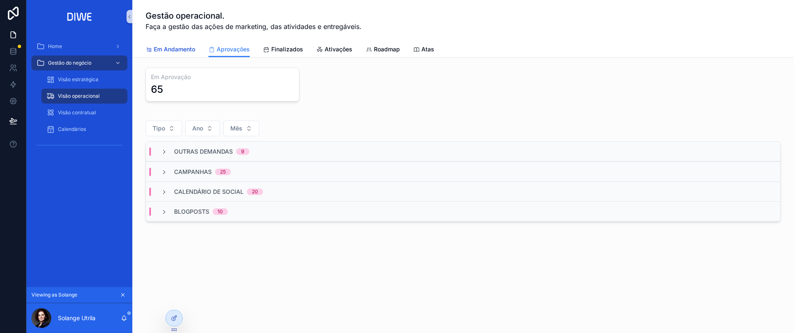
click at [172, 48] on span "Em Andamento" at bounding box center [174, 49] width 41 height 8
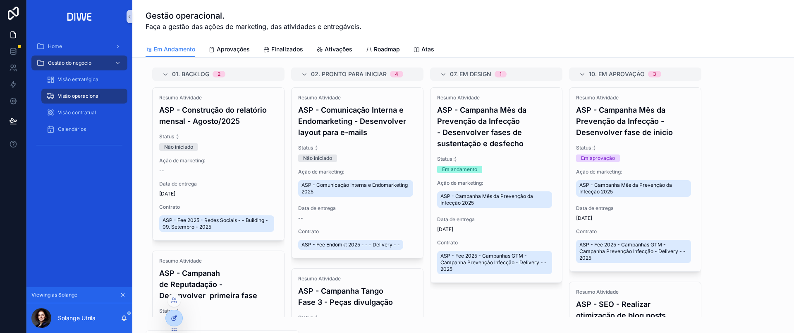
click at [174, 317] on icon at bounding box center [174, 316] width 3 height 3
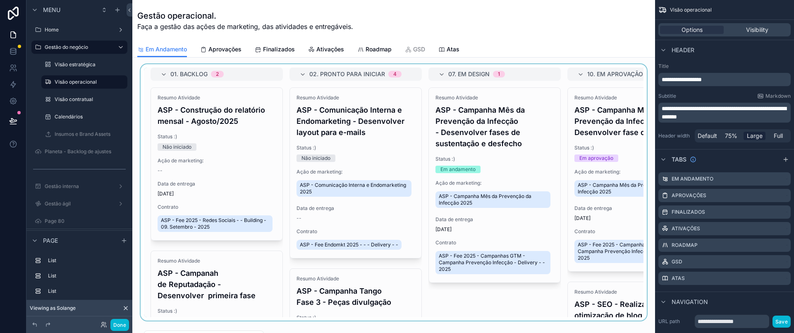
click at [587, 320] on div "scrollable content" at bounding box center [394, 192] width 510 height 256
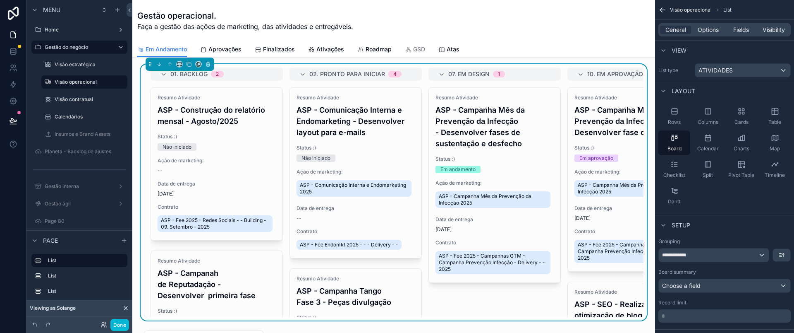
scroll to position [0, 71]
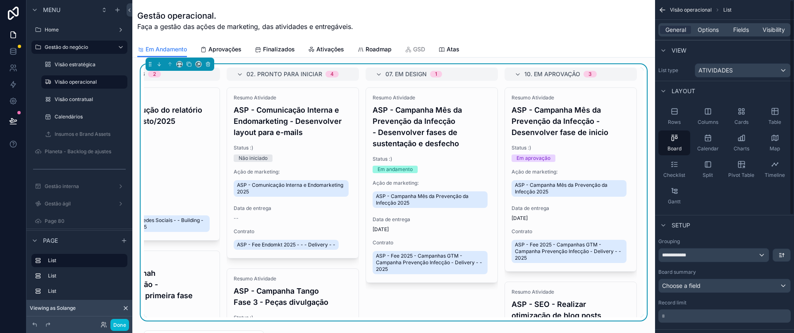
click at [710, 34] on div "General Options Fields Visibility" at bounding box center [725, 29] width 132 height 13
click at [710, 31] on span "Options" at bounding box center [708, 30] width 21 height 8
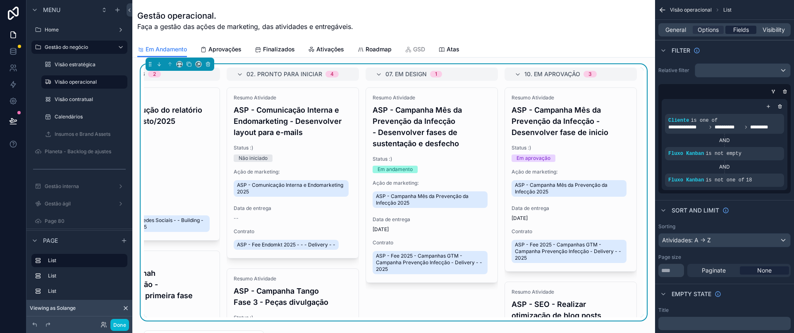
click at [739, 26] on span "Fields" at bounding box center [741, 30] width 16 height 8
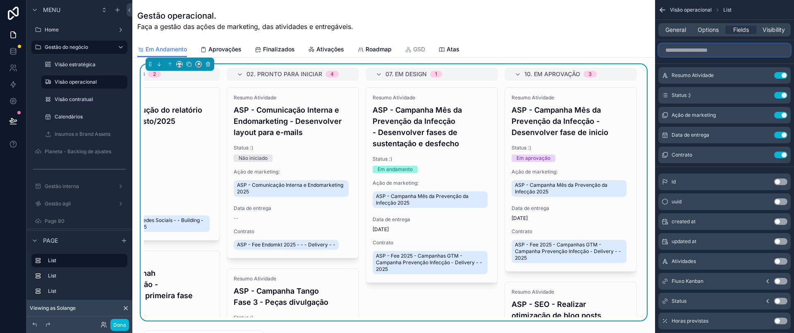
click at [691, 53] on input "scrollable content" at bounding box center [725, 49] width 132 height 13
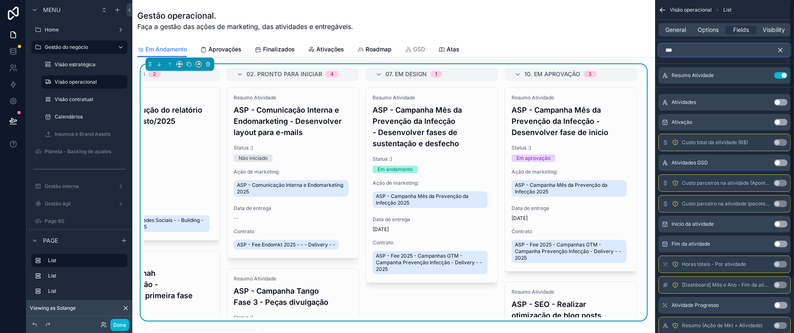
type input "***"
click at [781, 120] on button "Use setting" at bounding box center [780, 122] width 13 height 7
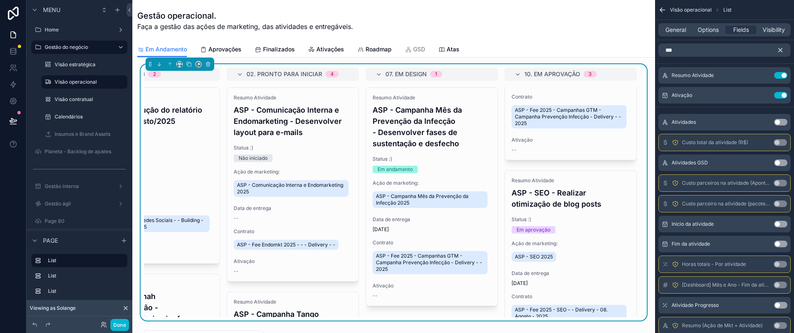
scroll to position [0, 0]
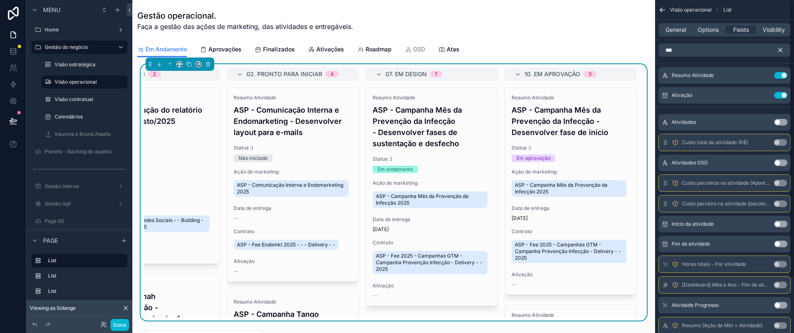
click at [784, 52] on icon "scrollable content" at bounding box center [780, 49] width 7 height 7
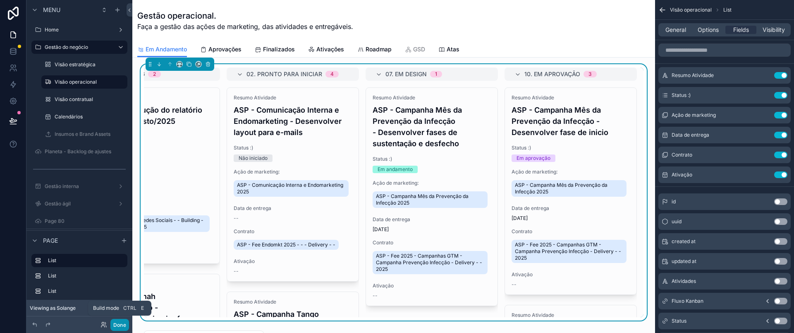
click at [118, 321] on button "Done" at bounding box center [119, 325] width 19 height 12
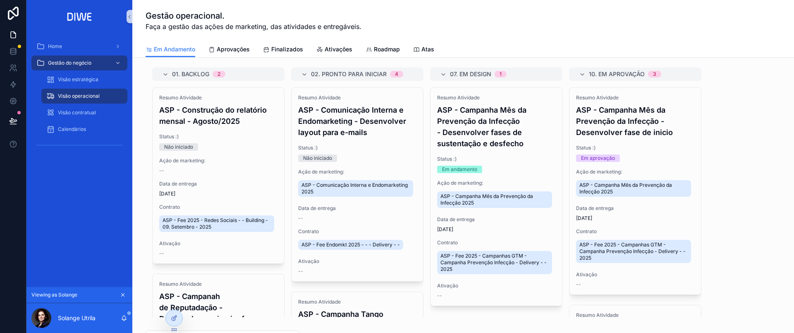
click at [122, 294] on icon "scrollable content" at bounding box center [123, 295] width 6 height 6
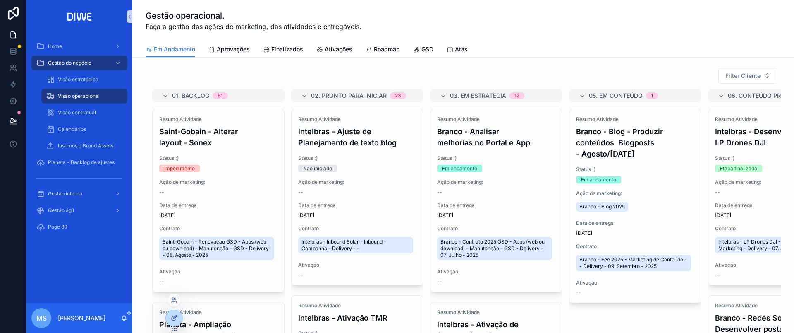
click at [175, 319] on icon at bounding box center [174, 317] width 7 height 7
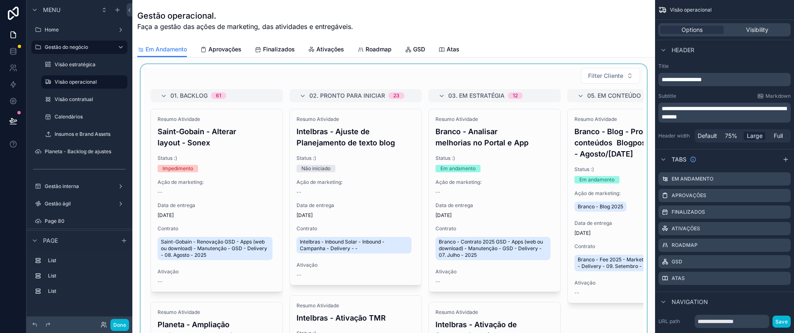
click at [528, 67] on div "scrollable content" at bounding box center [394, 203] width 510 height 278
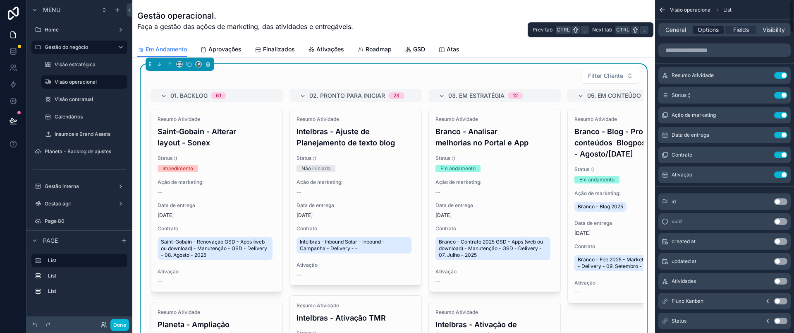
click at [704, 29] on span "Options" at bounding box center [708, 30] width 21 height 8
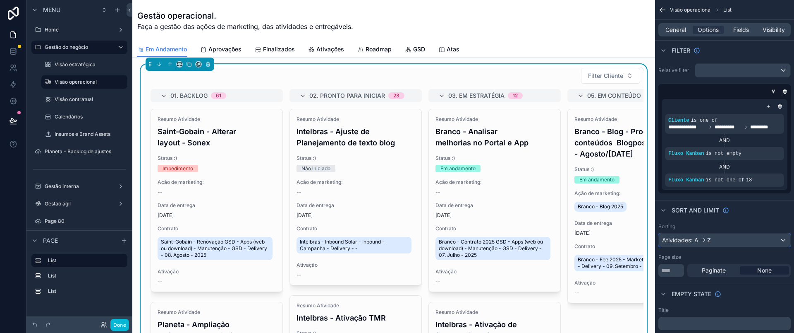
click at [707, 240] on div "Atividades: A -> Z" at bounding box center [725, 239] width 132 height 13
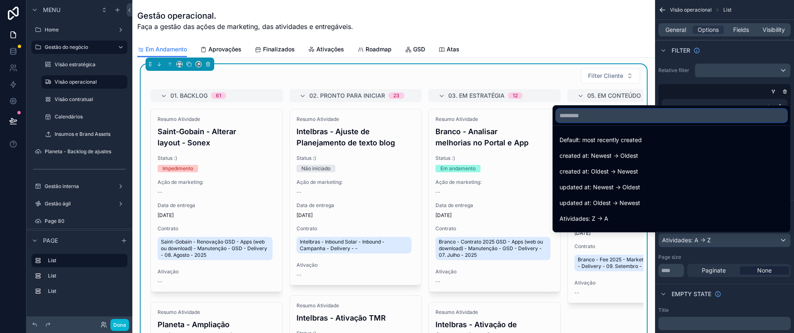
click at [600, 120] on input "text" at bounding box center [671, 115] width 231 height 13
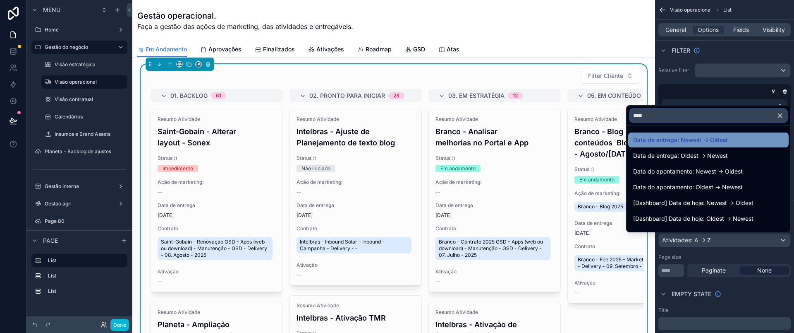
type input "****"
click at [709, 138] on span "Data de entrega: Newest -> Oldest" at bounding box center [680, 140] width 95 height 10
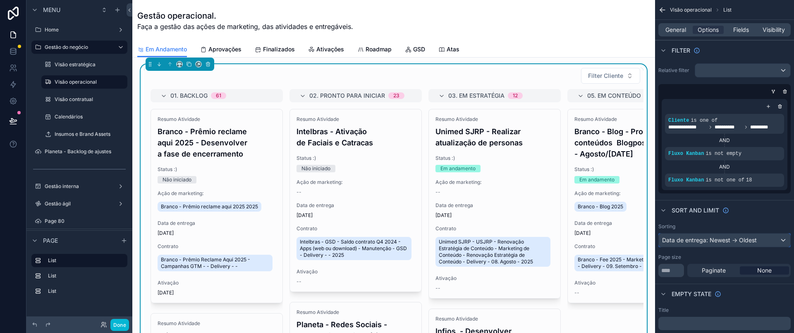
click at [737, 244] on div "Data de entrega: Newest -> Oldest" at bounding box center [725, 239] width 132 height 13
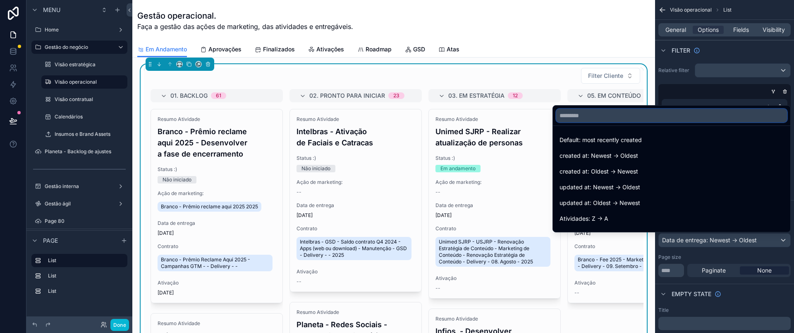
click at [648, 117] on input "text" at bounding box center [671, 115] width 231 height 13
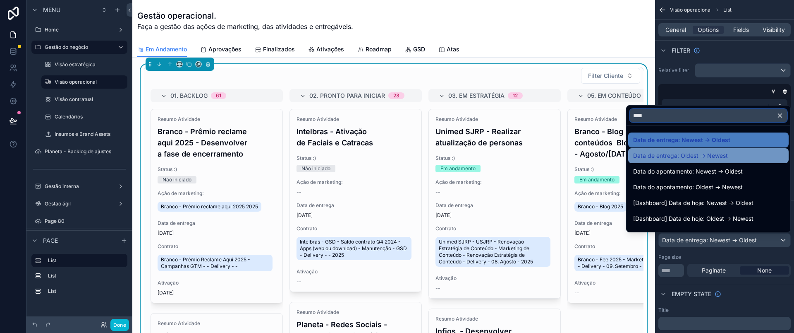
type input "****"
click at [734, 155] on div "Data de entrega: Oldest -> Newest" at bounding box center [708, 156] width 151 height 10
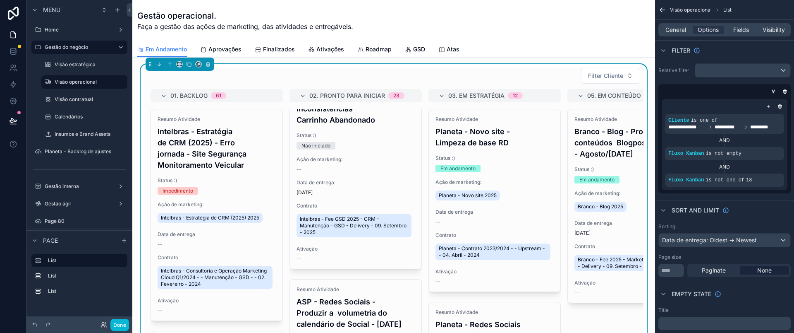
scroll to position [3352, 0]
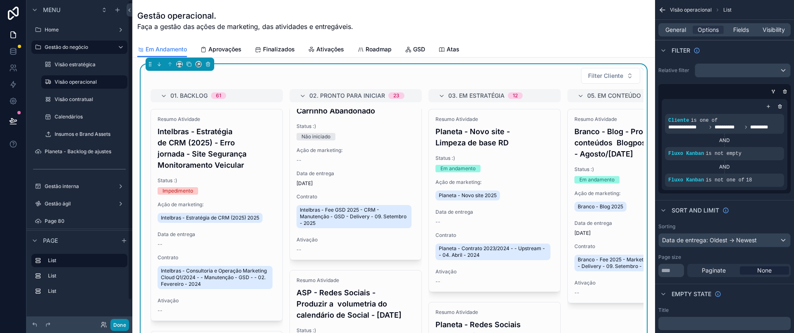
click at [123, 326] on button "Done" at bounding box center [119, 325] width 19 height 12
click at [12, 117] on icon at bounding box center [13, 121] width 8 height 8
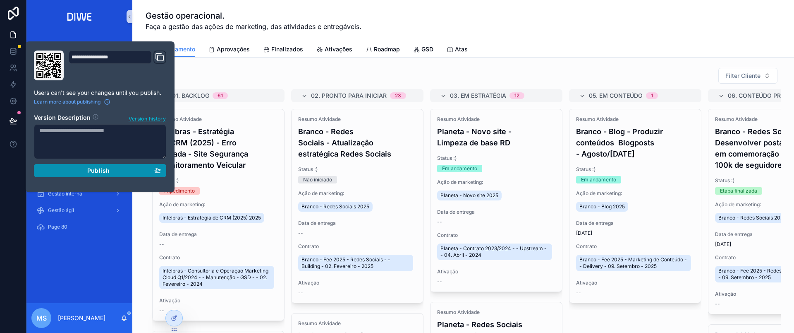
click at [105, 173] on span "Publish" at bounding box center [98, 170] width 22 height 7
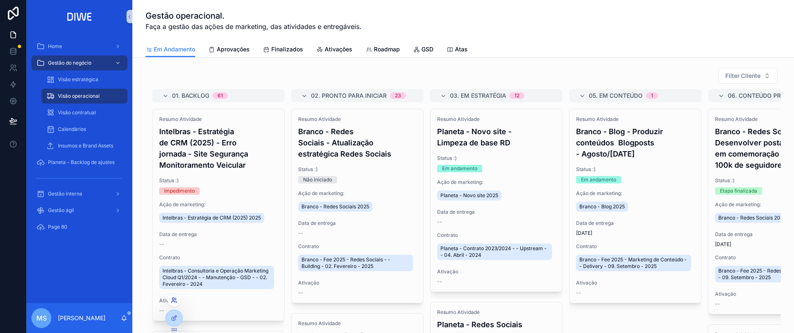
click at [173, 301] on icon at bounding box center [174, 300] width 7 height 7
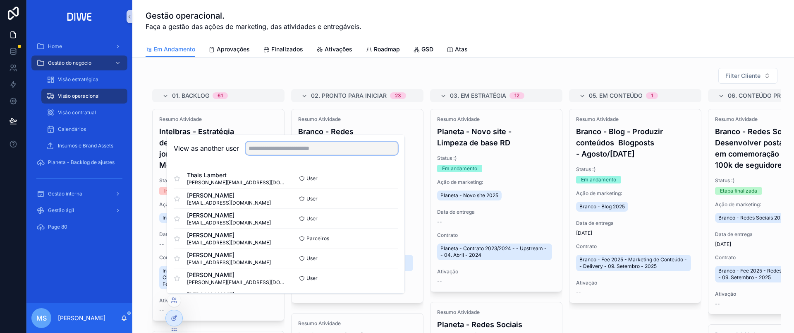
click at [311, 146] on input "text" at bounding box center [322, 147] width 152 height 13
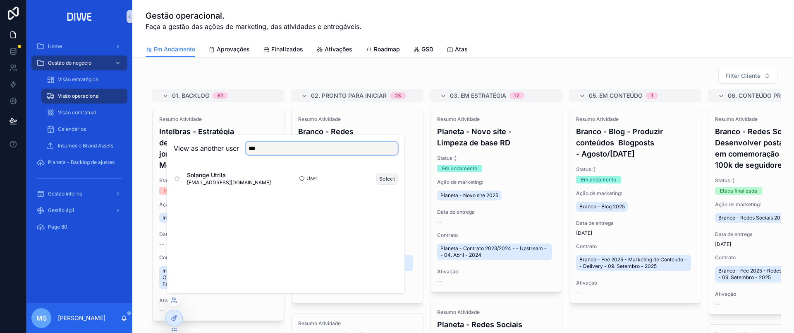
type input "***"
click at [384, 181] on button "Select" at bounding box center [387, 179] width 22 height 12
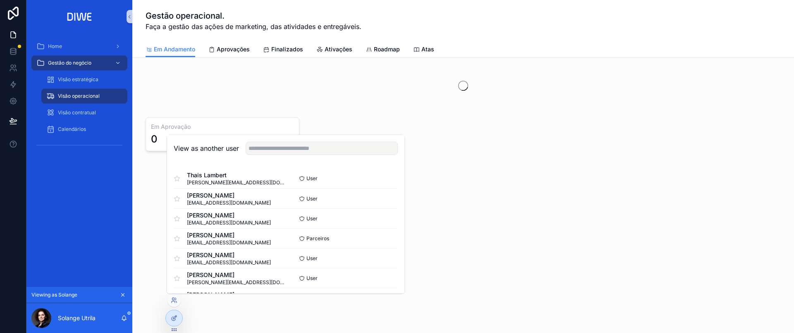
click at [513, 78] on div "scrollable content" at bounding box center [463, 85] width 622 height 36
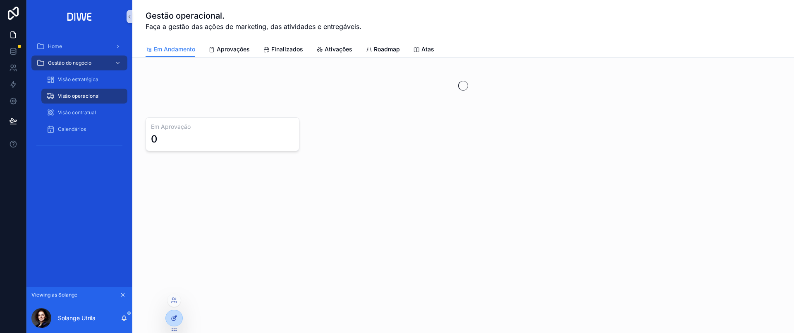
click at [175, 315] on icon at bounding box center [174, 317] width 7 height 7
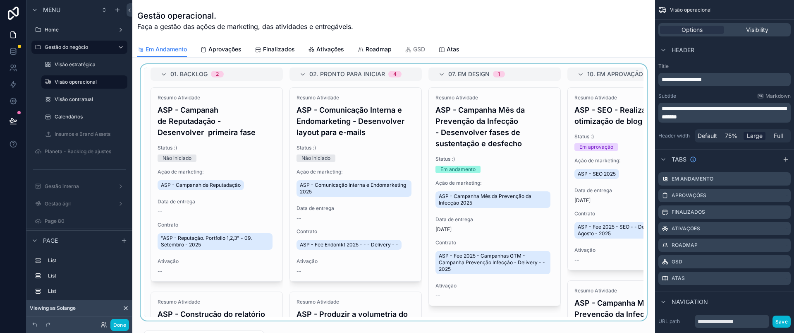
click at [538, 68] on div "scrollable content" at bounding box center [394, 192] width 510 height 256
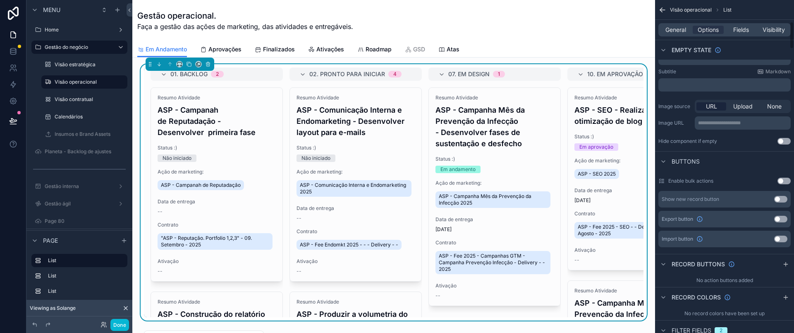
drag, startPoint x: 792, startPoint y: 79, endPoint x: 793, endPoint y: 89, distance: 9.1
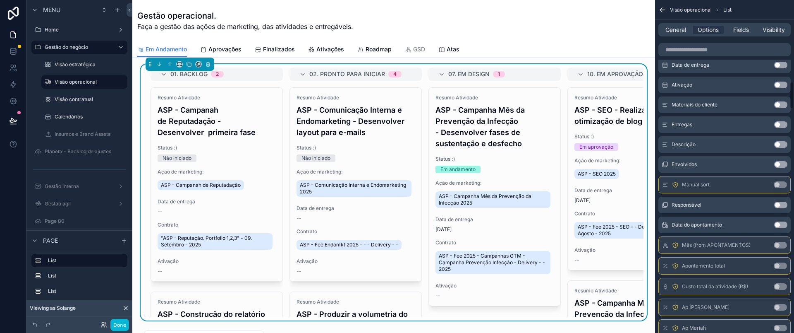
drag, startPoint x: 794, startPoint y: 123, endPoint x: 792, endPoint y: 95, distance: 28.2
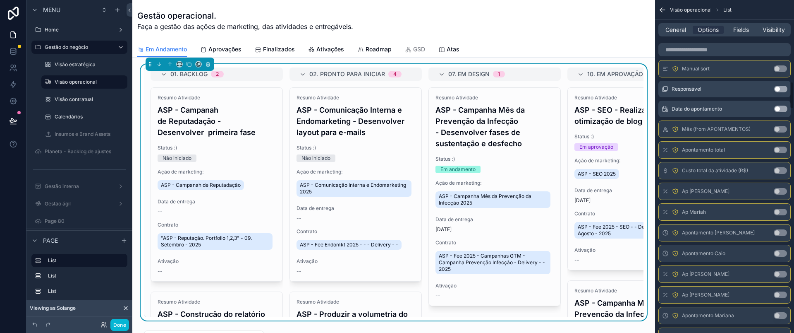
click at [794, 98] on div "**********" at bounding box center [724, 166] width 139 height 333
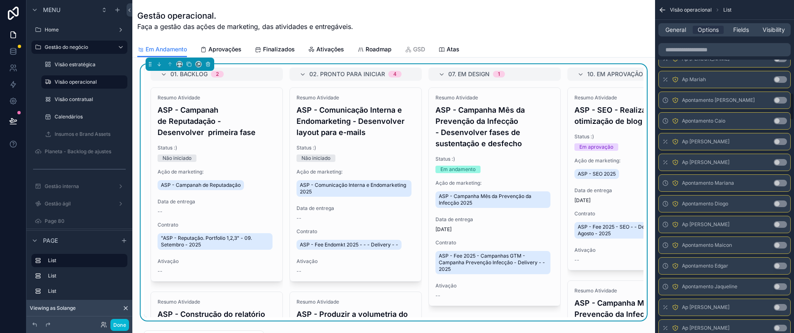
click at [790, 91] on div "**********" at bounding box center [724, 166] width 139 height 333
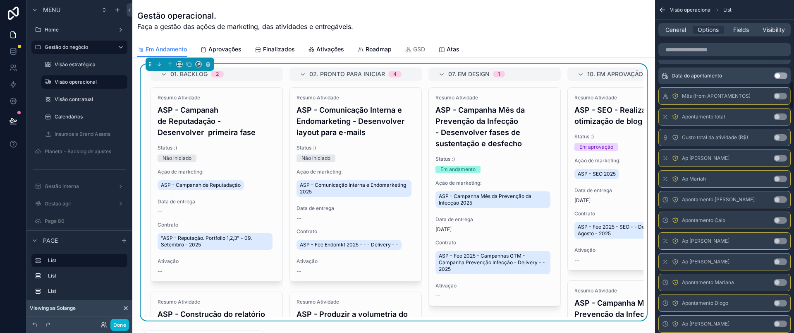
click at [791, 84] on div "**********" at bounding box center [724, 166] width 139 height 333
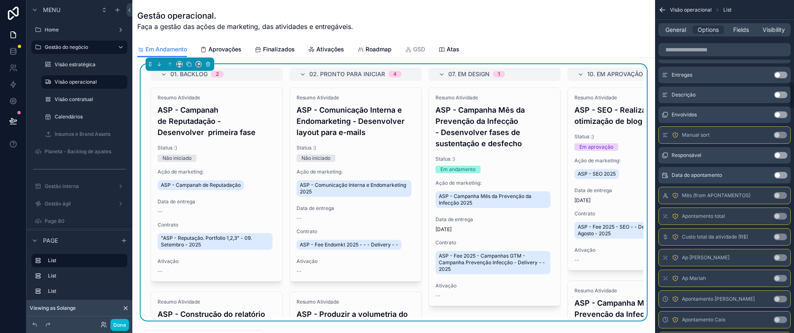
click at [791, 84] on div "**********" at bounding box center [724, 166] width 139 height 333
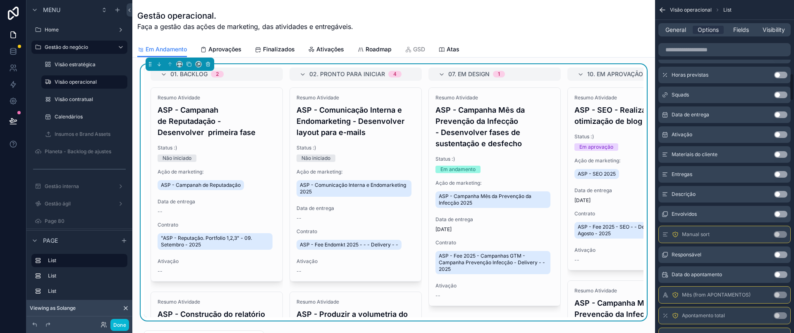
click at [791, 84] on div "**********" at bounding box center [724, 166] width 139 height 333
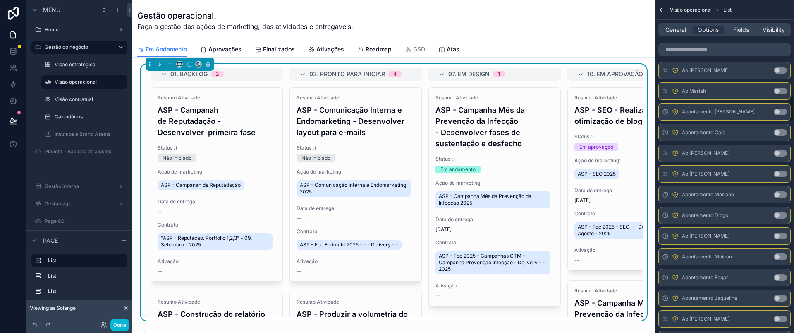
scroll to position [1196, 0]
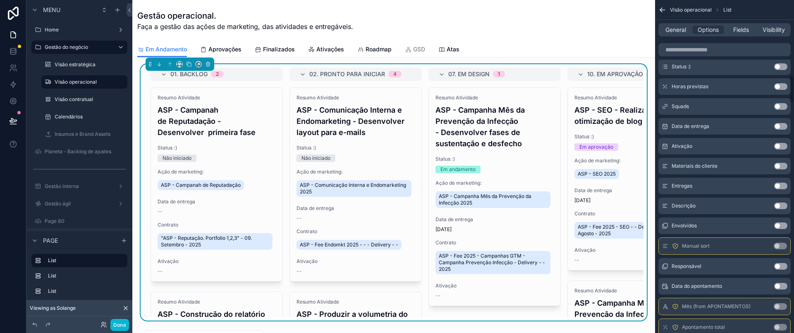
click at [792, 72] on div "**********" at bounding box center [724, 166] width 139 height 333
click at [792, 71] on div "**********" at bounding box center [724, 166] width 139 height 333
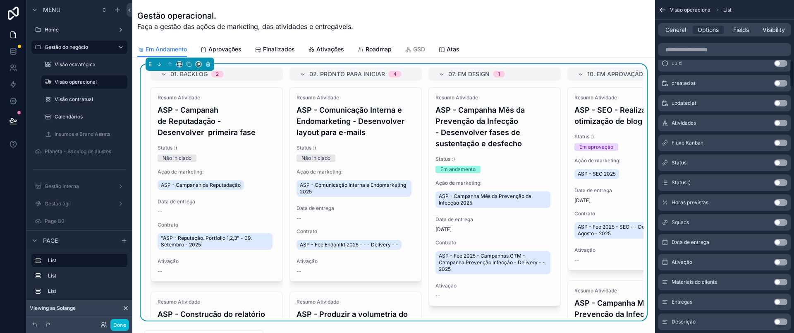
click at [793, 62] on div "**********" at bounding box center [724, 166] width 139 height 333
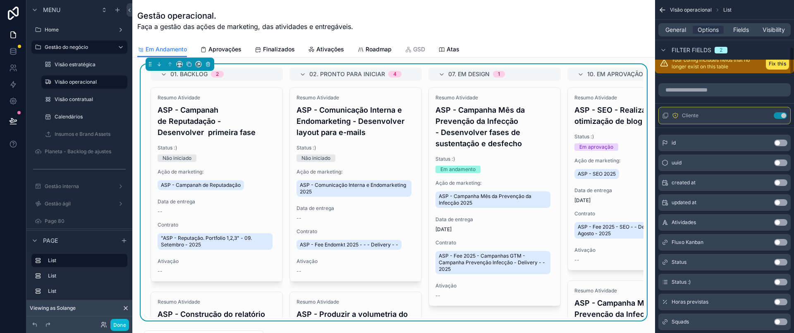
scroll to position [568, 0]
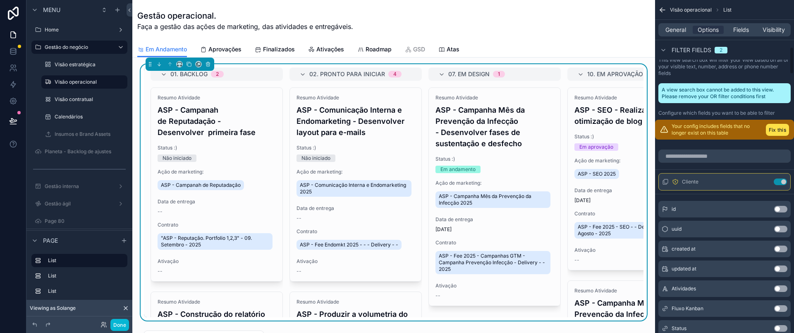
click at [793, 61] on div "**********" at bounding box center [724, 166] width 139 height 333
click at [790, 55] on div "**********" at bounding box center [724, 166] width 139 height 333
click at [694, 158] on input "scrollable content" at bounding box center [725, 155] width 132 height 13
type input "*"
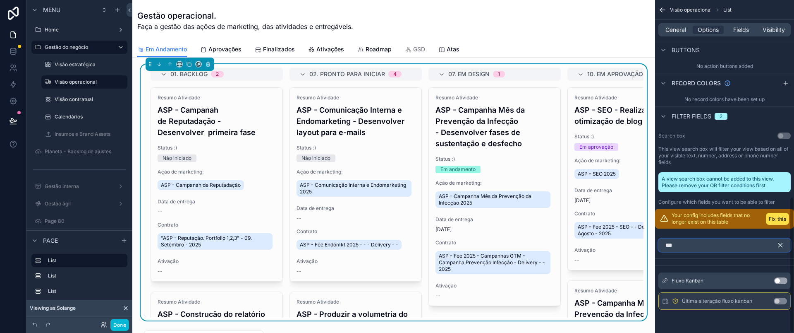
scroll to position [479, 0]
type input "***"
click at [781, 280] on button "Use setting" at bounding box center [780, 280] width 13 height 7
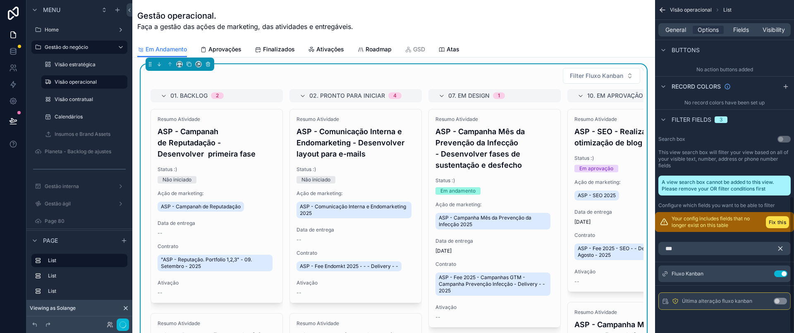
scroll to position [475, 0]
click at [599, 76] on span "Filter Fluxo Kanban" at bounding box center [596, 76] width 53 height 8
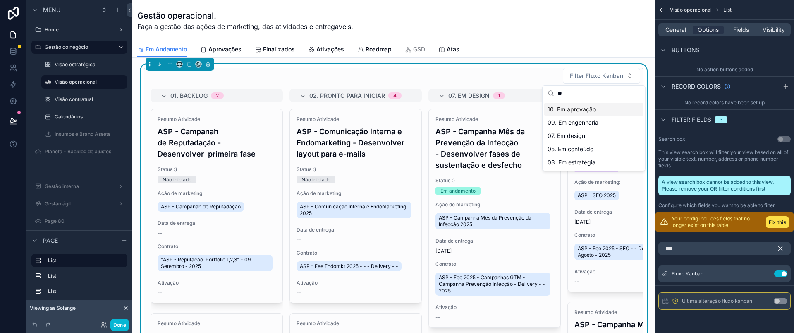
type input "**"
click at [591, 106] on span "10. Em aprovação" at bounding box center [572, 109] width 48 height 8
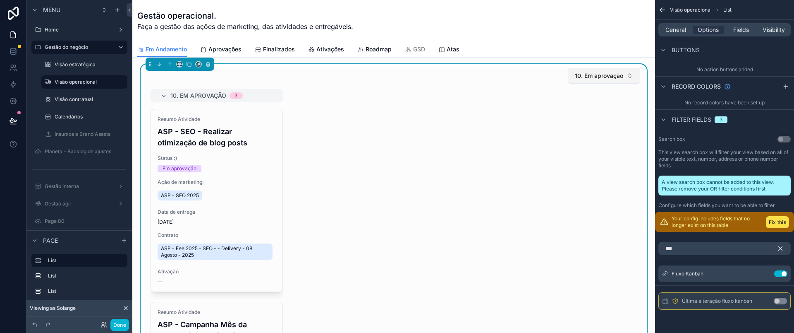
click at [606, 76] on span "10. Em aprovação" at bounding box center [599, 76] width 48 height 8
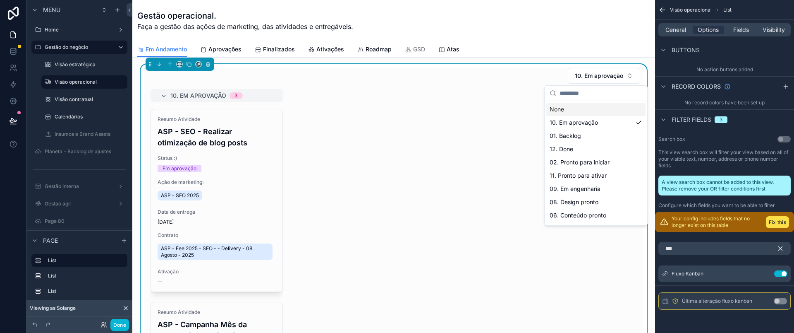
click at [569, 108] on div "None" at bounding box center [595, 109] width 99 height 13
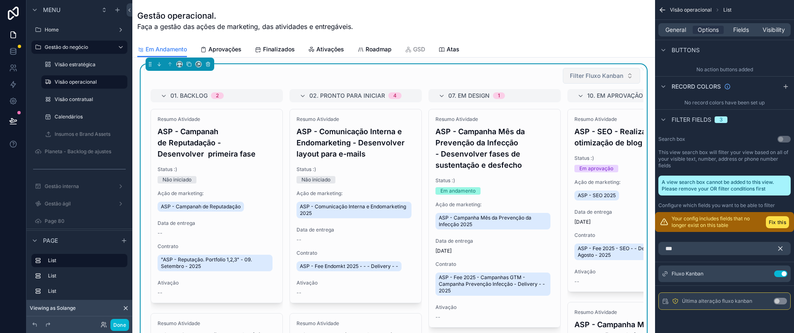
click at [588, 78] on span "Filter Fluxo Kanban" at bounding box center [596, 76] width 53 height 8
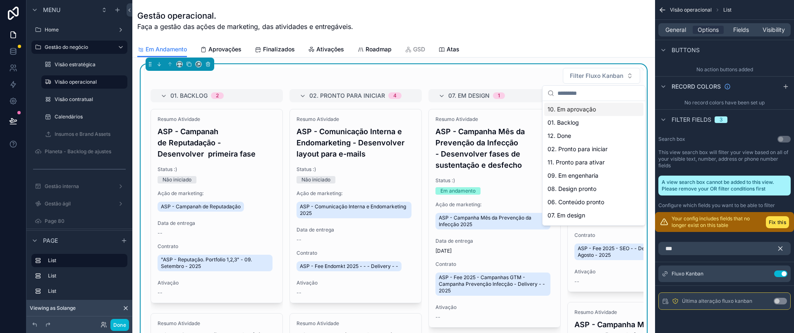
click at [590, 109] on span "10. Em aprovação" at bounding box center [572, 109] width 48 height 8
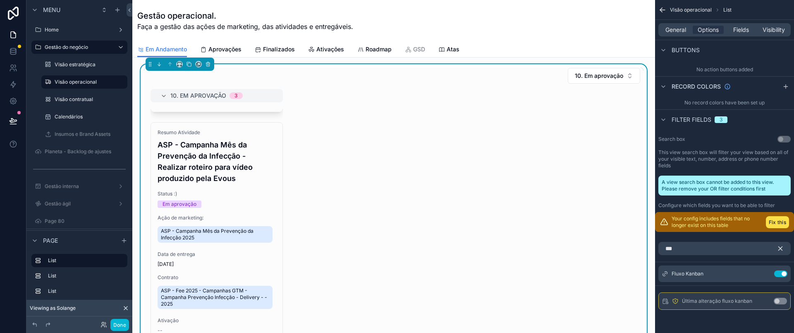
scroll to position [398, 0]
drag, startPoint x: 380, startPoint y: 279, endPoint x: 230, endPoint y: 77, distance: 251.1
click at [230, 77] on div "10. Em aprovação 10. Em aprovação 3 Resumo Atividade ASP - SEO - Realizar otimi…" at bounding box center [394, 202] width 500 height 271
click at [603, 74] on span "10. Em aprovação" at bounding box center [599, 76] width 48 height 8
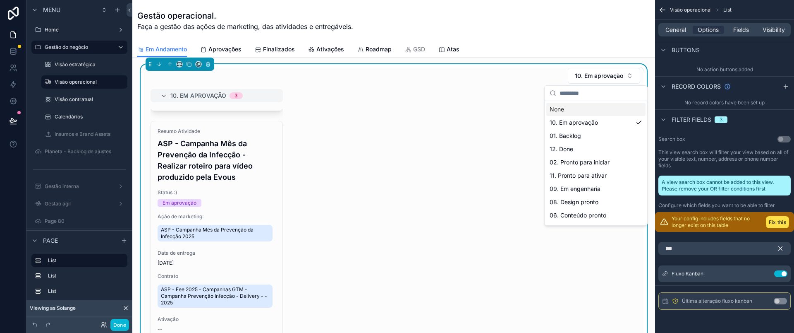
click at [566, 110] on div "None" at bounding box center [595, 109] width 99 height 13
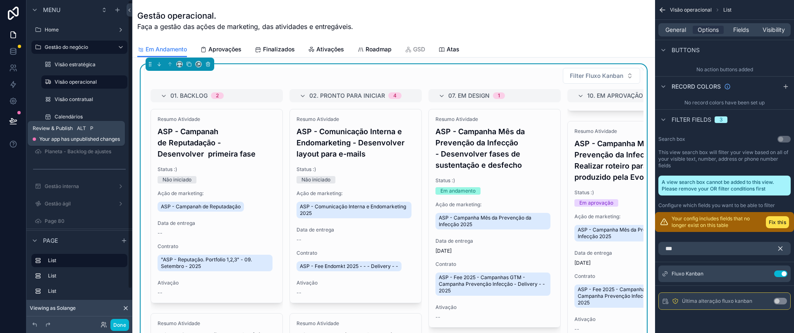
click at [12, 121] on icon at bounding box center [13, 121] width 8 height 8
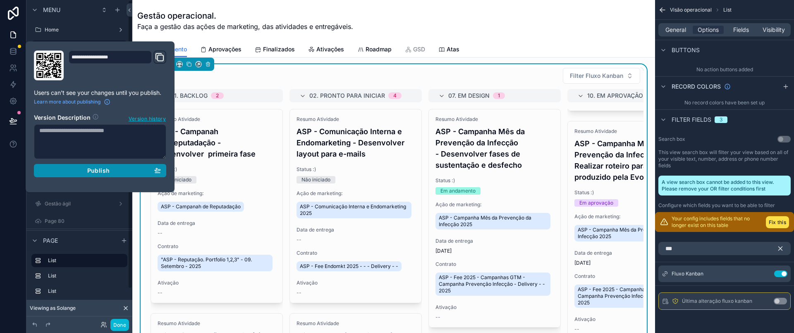
click at [130, 173] on div "Publish" at bounding box center [100, 170] width 122 height 7
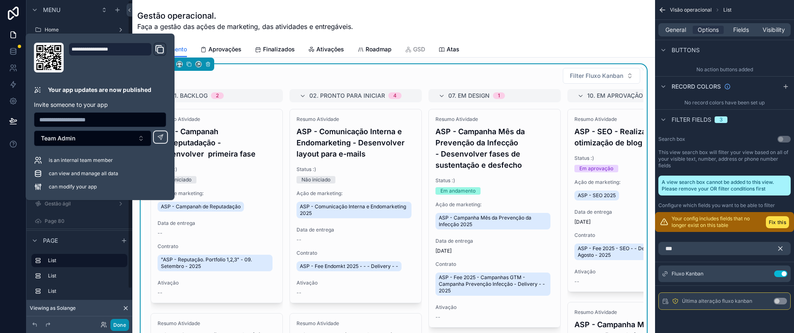
click at [119, 324] on button "Done" at bounding box center [119, 325] width 19 height 12
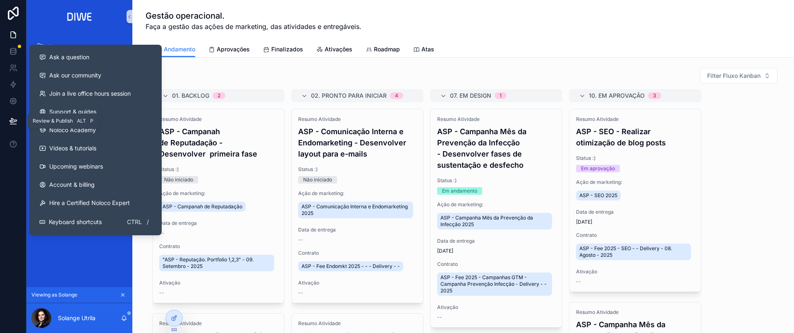
click at [13, 126] on button at bounding box center [13, 120] width 18 height 23
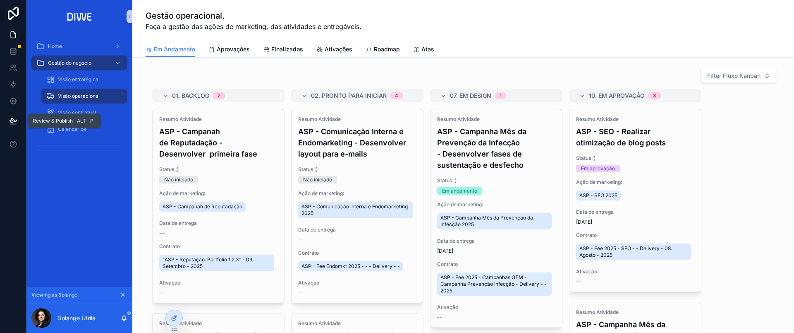
click at [7, 120] on button at bounding box center [13, 120] width 18 height 23
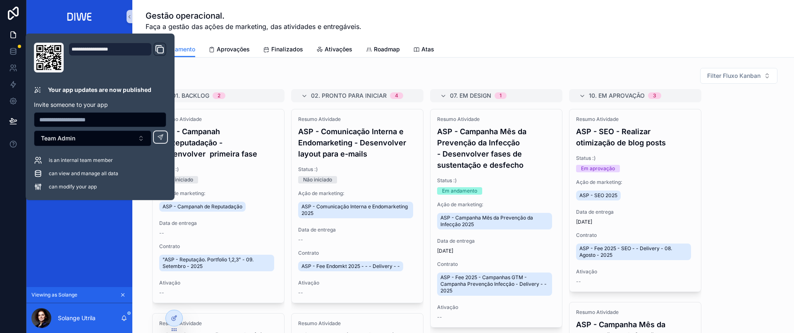
click at [516, 59] on div "Filter Fluxo Kanban 01. Backlog 2 Resumo Atividade ASP - Campanah de Reputadaçã…" at bounding box center [463, 250] width 662 height 384
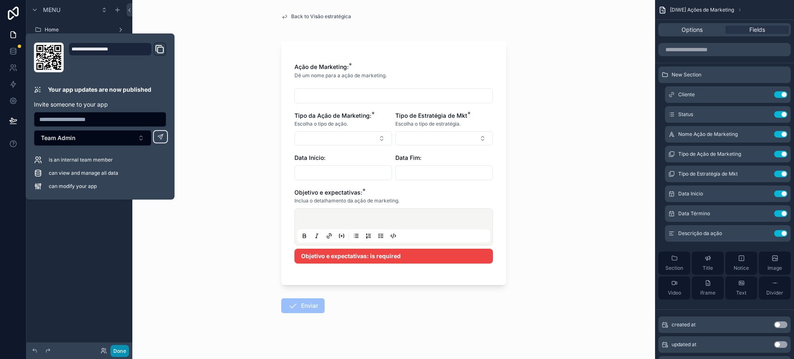
click at [121, 353] on button "Done" at bounding box center [119, 351] width 19 height 12
